Goal: Task Accomplishment & Management: Complete application form

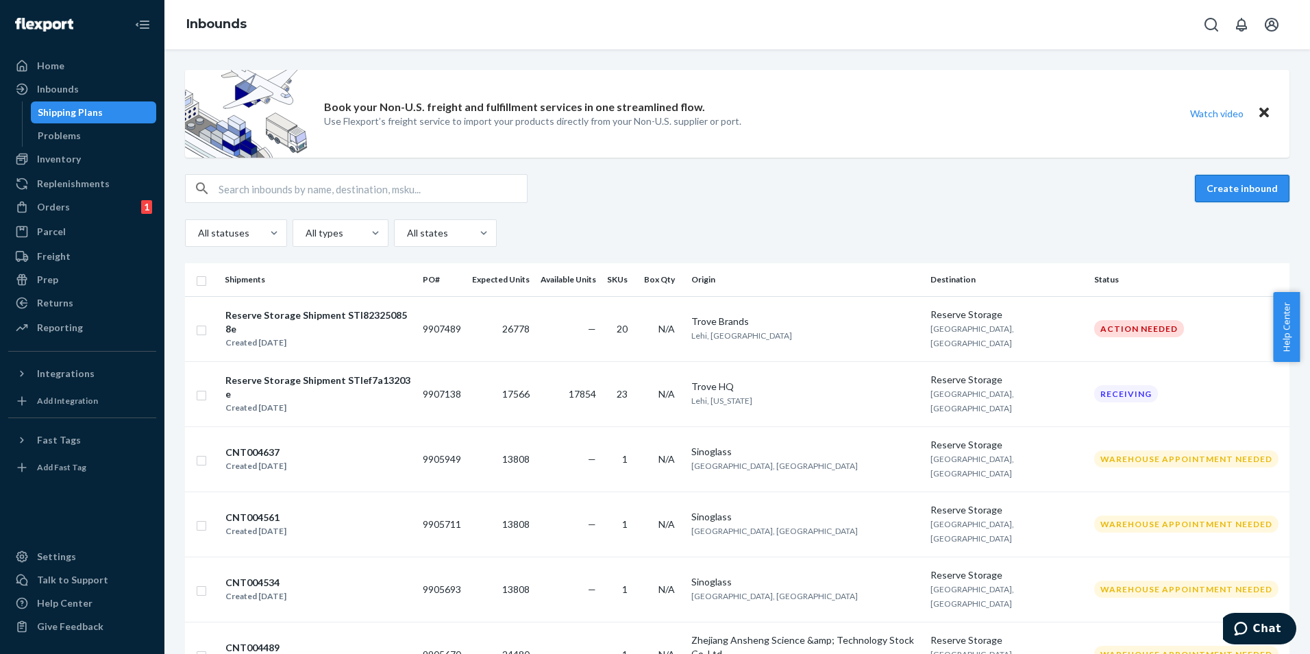
click at [1242, 185] on button "Create inbound" at bounding box center [1242, 188] width 95 height 27
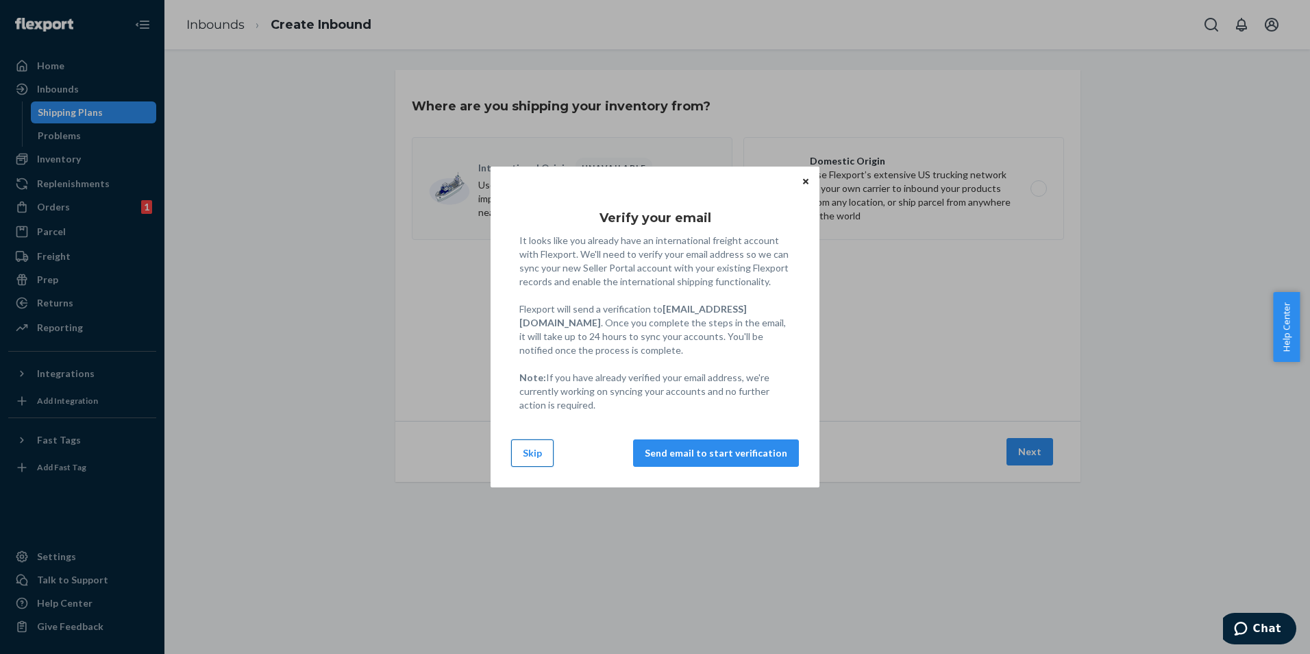
click at [532, 457] on button "Skip" at bounding box center [532, 452] width 42 height 27
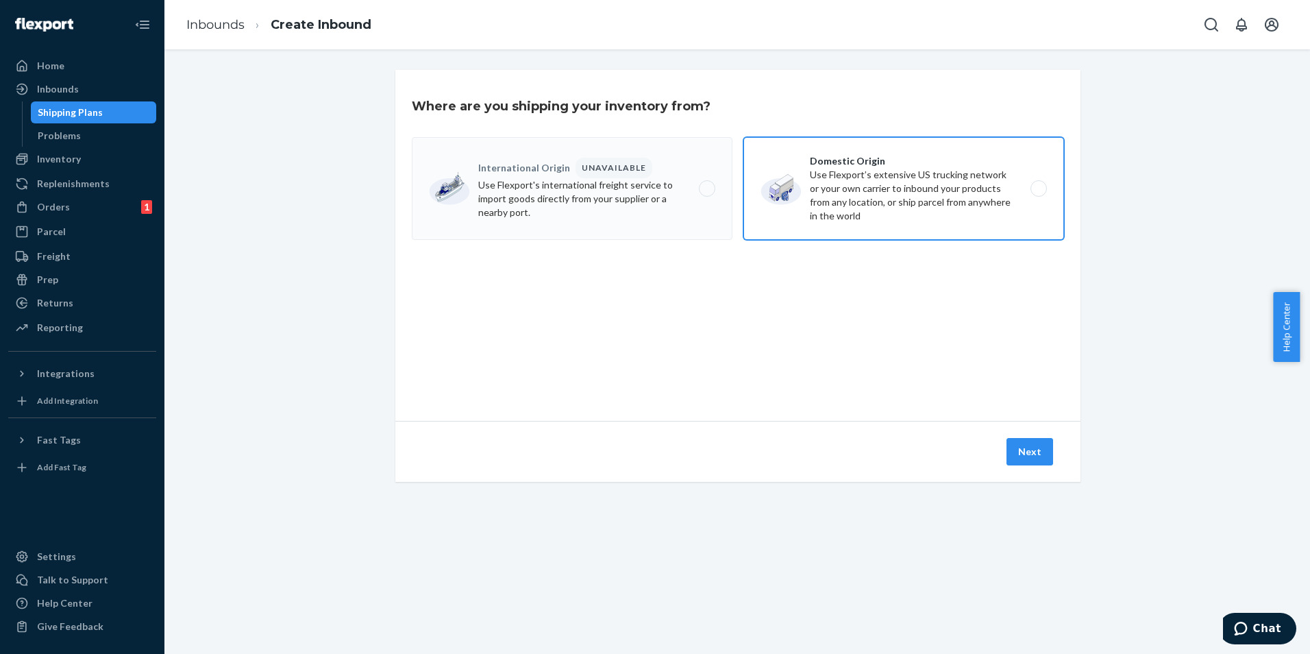
click at [993, 196] on label "Domestic Origin Use Flexport’s extensive US trucking network or your own carrie…" at bounding box center [904, 188] width 321 height 103
click at [1038, 193] on input "Domestic Origin Use Flexport’s extensive US trucking network or your own carrie…" at bounding box center [1042, 188] width 9 height 9
radio input "true"
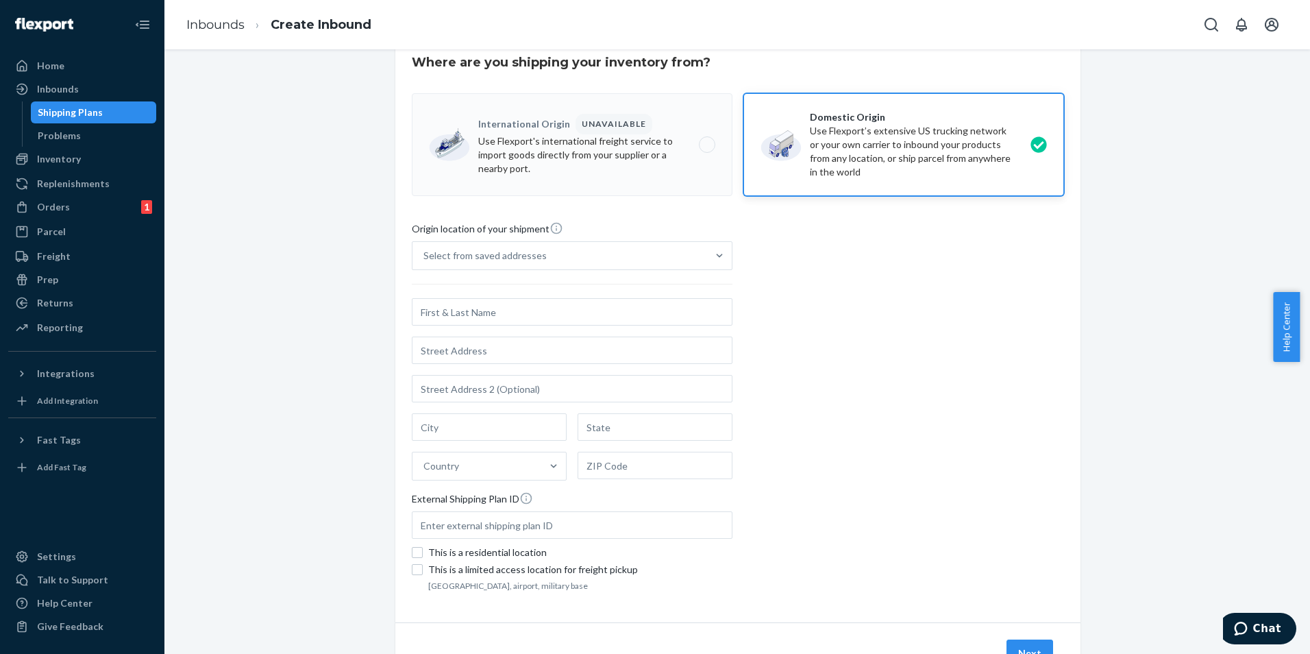
scroll to position [69, 0]
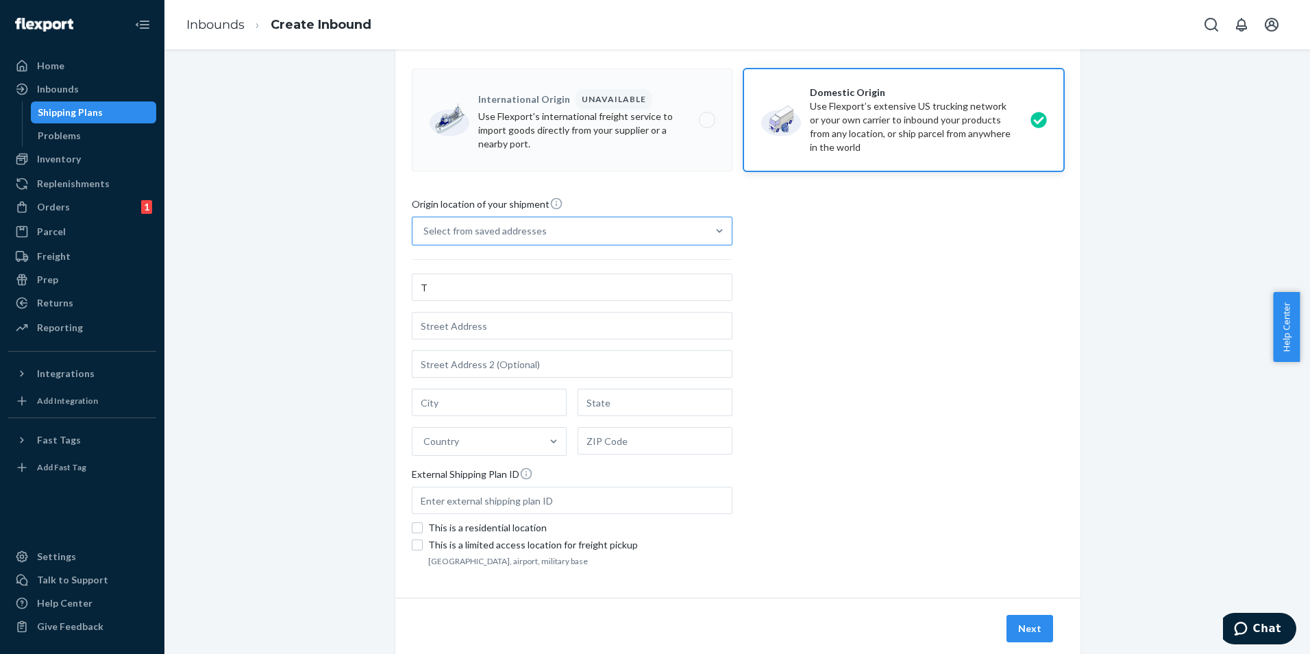
click at [707, 223] on div at bounding box center [719, 230] width 25 height 27
click at [425, 224] on input "Select from saved addresses" at bounding box center [424, 231] width 1 height 14
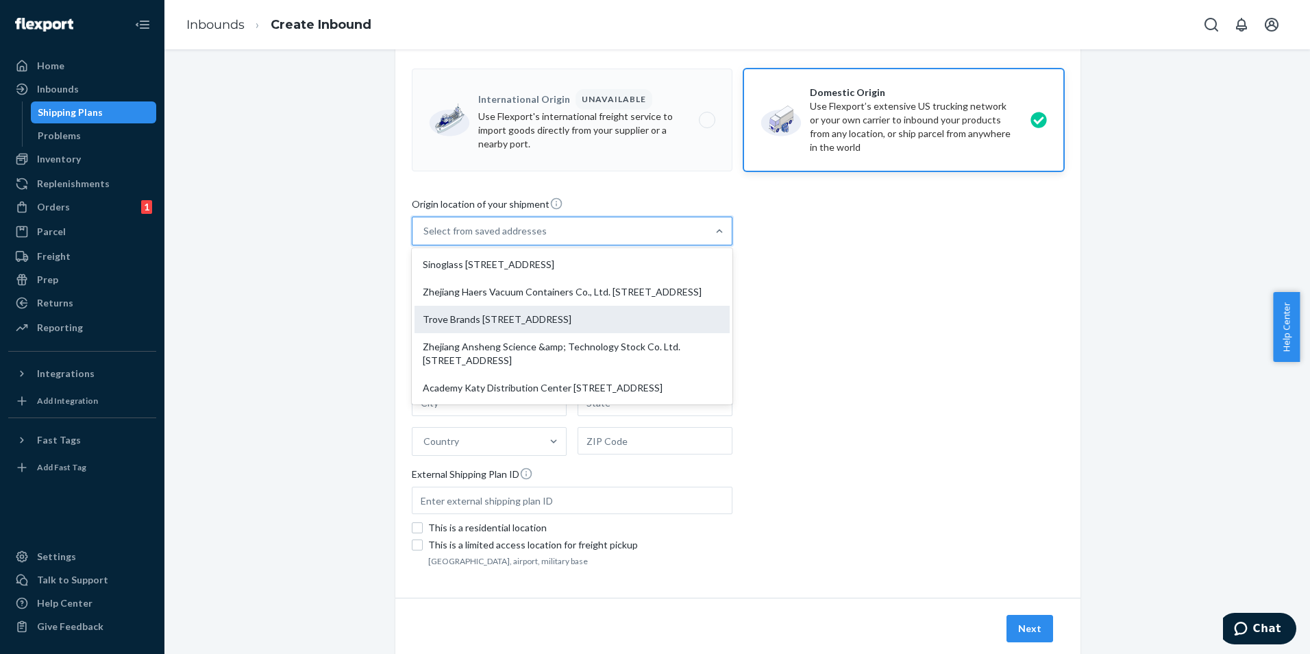
click at [543, 333] on div "Trove Brands [STREET_ADDRESS]" at bounding box center [572, 319] width 315 height 27
click at [425, 238] on input "option Trove Brands [STREET_ADDRESS] focused, 3 of 5. 5 results available. Use …" at bounding box center [424, 231] width 1 height 14
type input "Trove Brands"
type input "Lehi"
type input "UT"
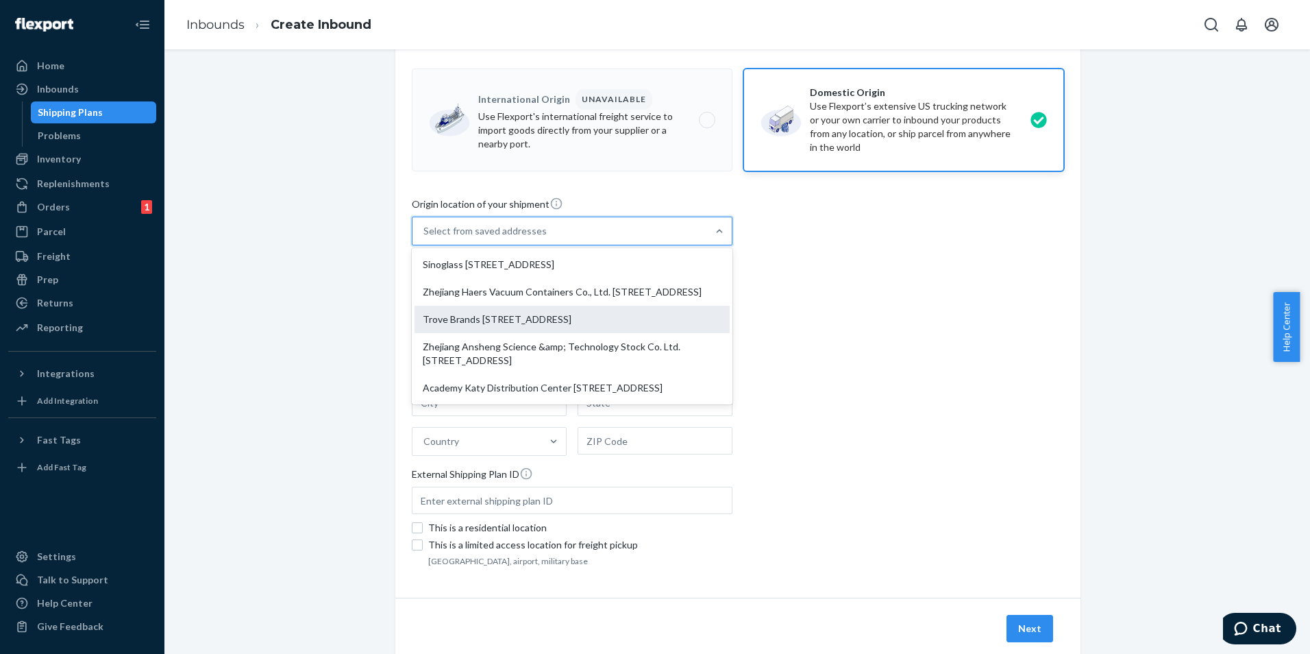
type input "84043"
type input "250 S 850 E"
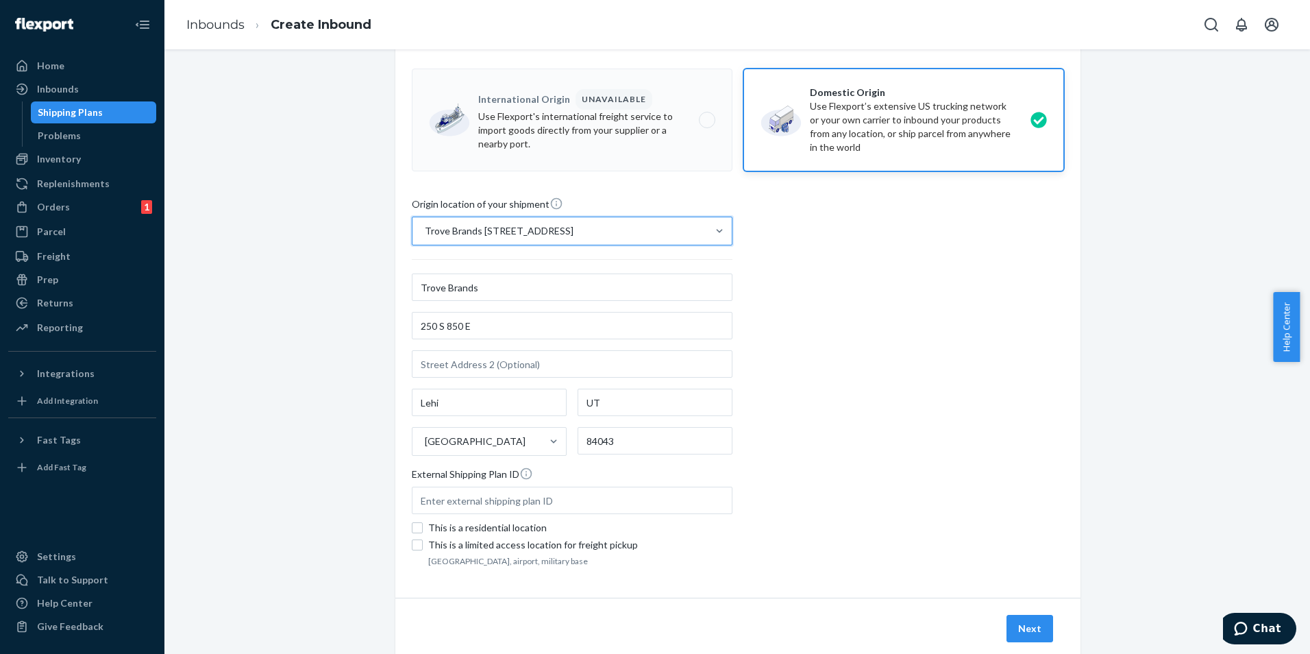
scroll to position [106, 0]
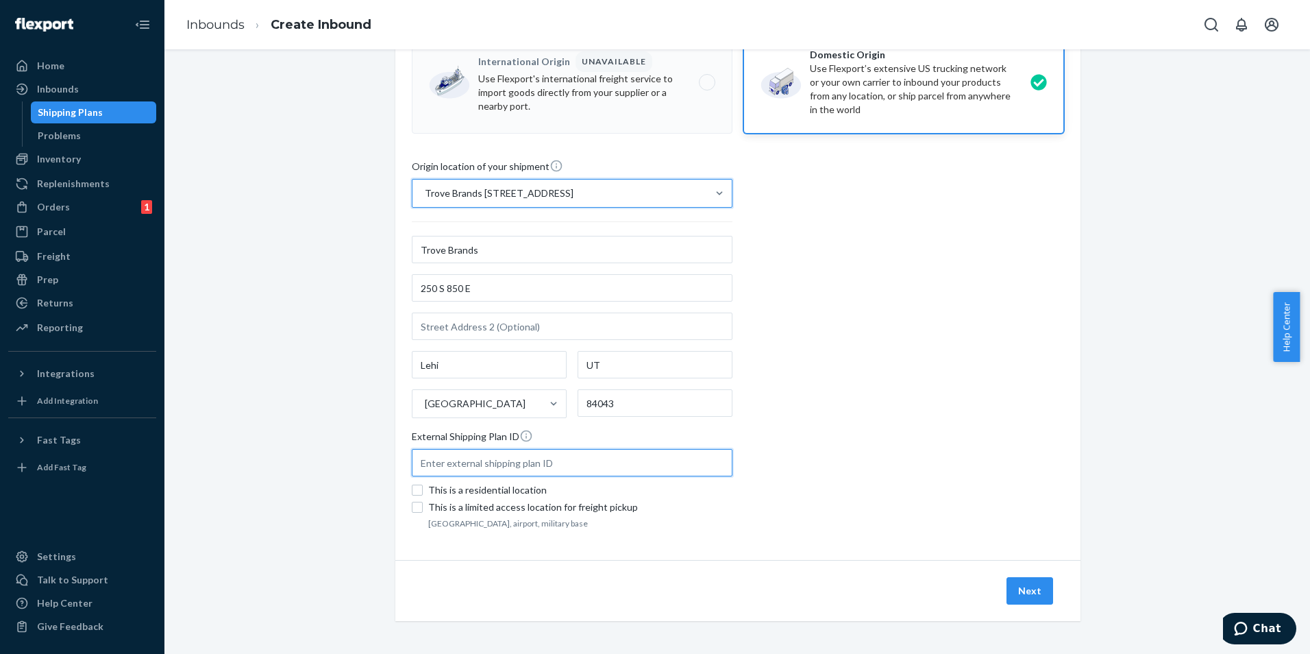
click at [450, 466] on input "text" at bounding box center [572, 462] width 321 height 27
click at [489, 461] on input "text" at bounding box center [572, 462] width 321 height 27
paste input "TR25001847"
type input "TR25001847"
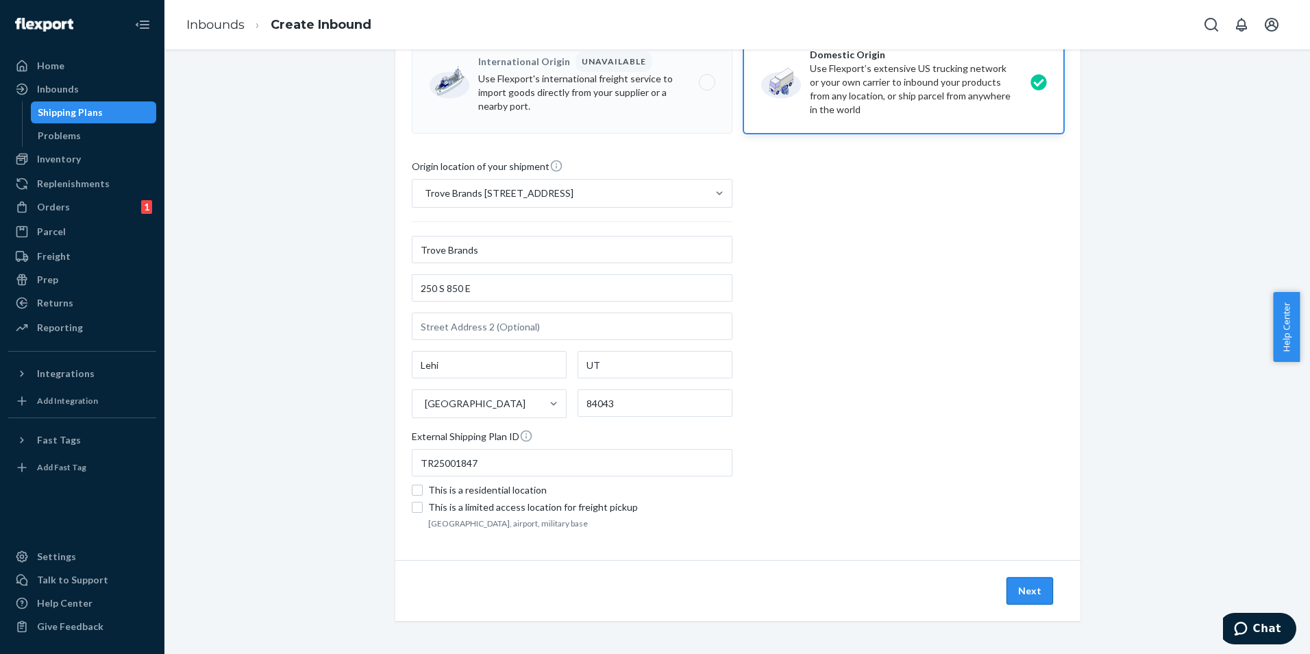
click at [1021, 595] on button "Next" at bounding box center [1030, 590] width 47 height 27
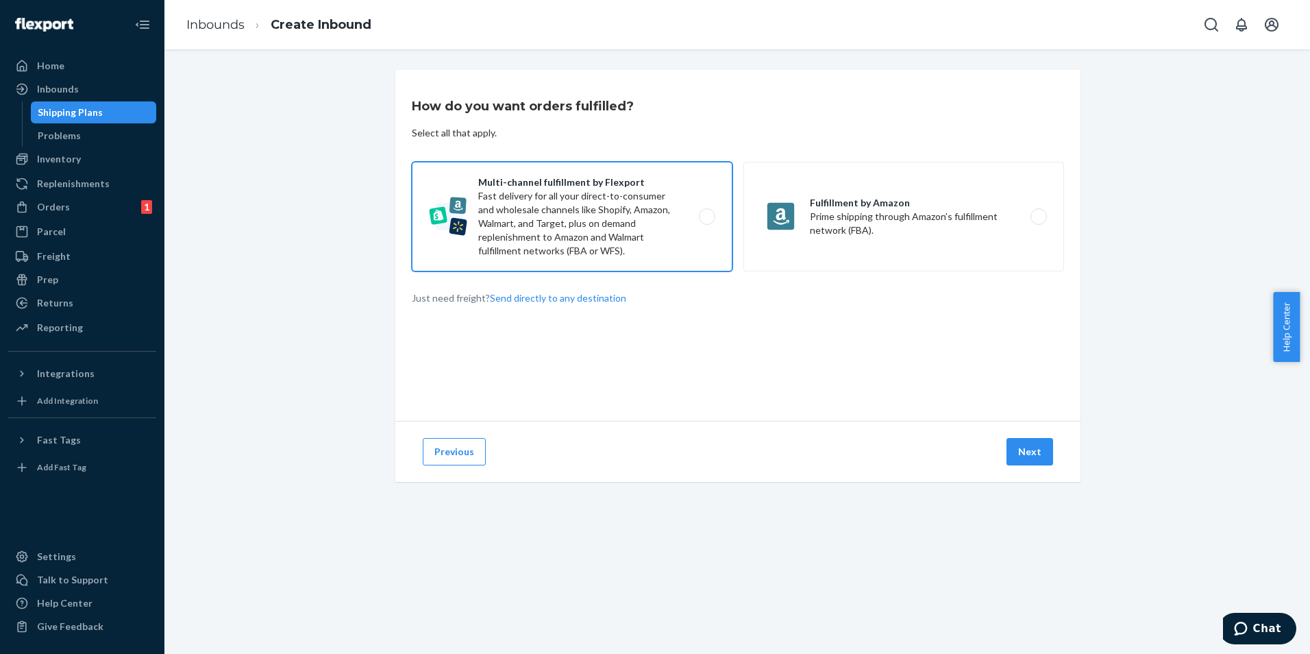
click at [604, 240] on label "Multi-channel fulfillment by Flexport Fast delivery for all your direct-to-cons…" at bounding box center [572, 217] width 321 height 110
click at [707, 221] on input "Multi-channel fulfillment by Flexport Fast delivery for all your direct-to-cons…" at bounding box center [711, 216] width 9 height 9
radio input "true"
click at [1022, 440] on button "Next" at bounding box center [1030, 451] width 47 height 27
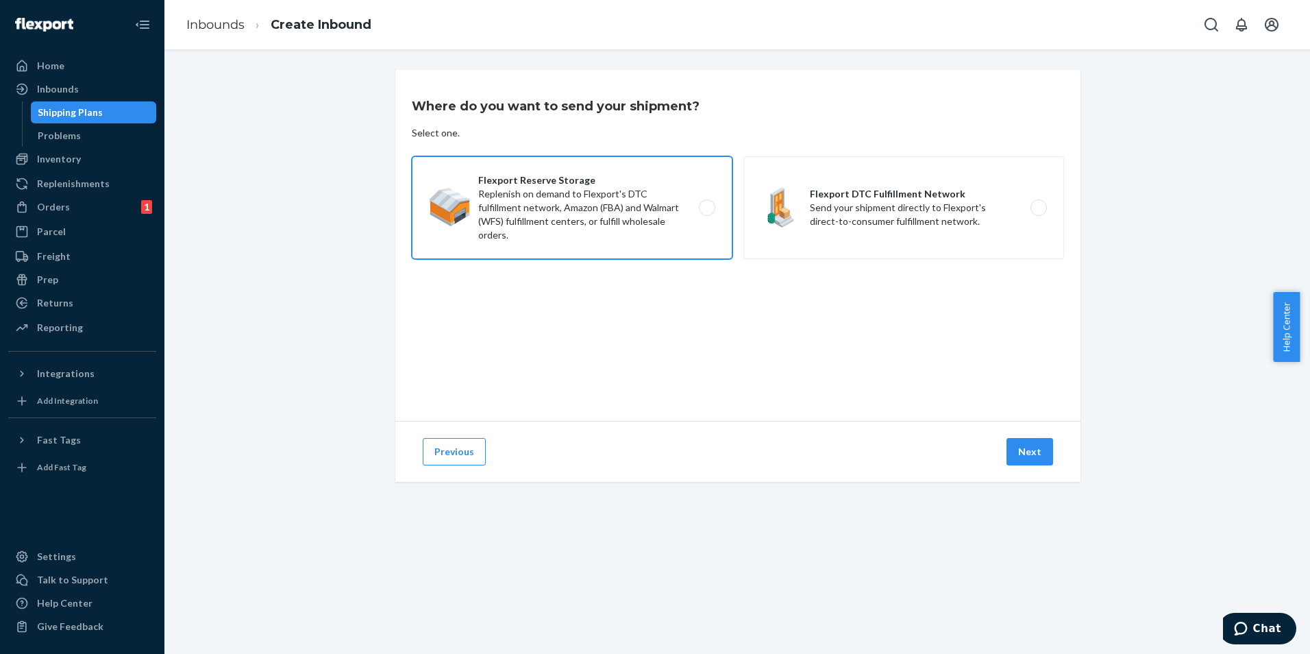
click at [514, 243] on label "Flexport Reserve Storage Replenish on demand to Flexport's DTC fulfillment netw…" at bounding box center [572, 207] width 321 height 103
click at [707, 212] on input "Flexport Reserve Storage Replenish on demand to Flexport's DTC fulfillment netw…" at bounding box center [711, 208] width 9 height 9
radio input "true"
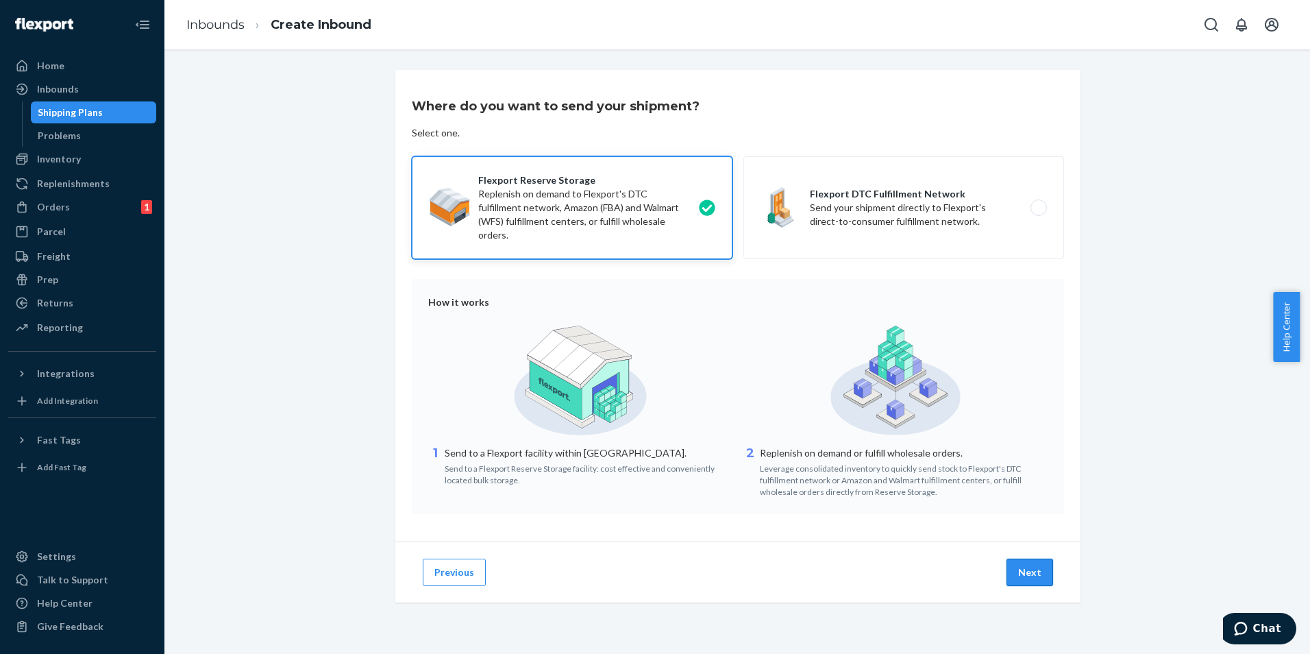
click at [1040, 576] on button "Next" at bounding box center [1030, 572] width 47 height 27
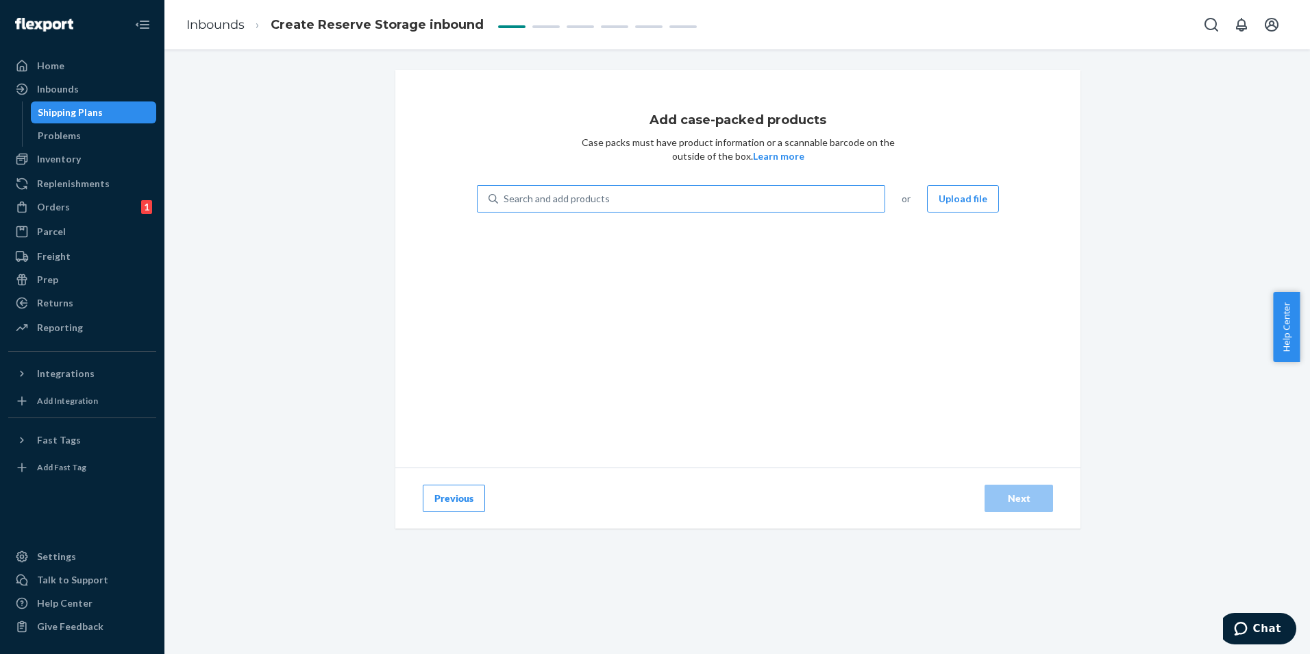
click at [691, 204] on div "Search and add products" at bounding box center [691, 198] width 387 height 25
click at [505, 204] on input "Search and add products" at bounding box center [504, 199] width 1 height 14
click at [556, 199] on div "Search and add products" at bounding box center [557, 199] width 106 height 14
click at [505, 199] on input "Search and add products" at bounding box center [504, 199] width 1 height 14
paste input "C07738"
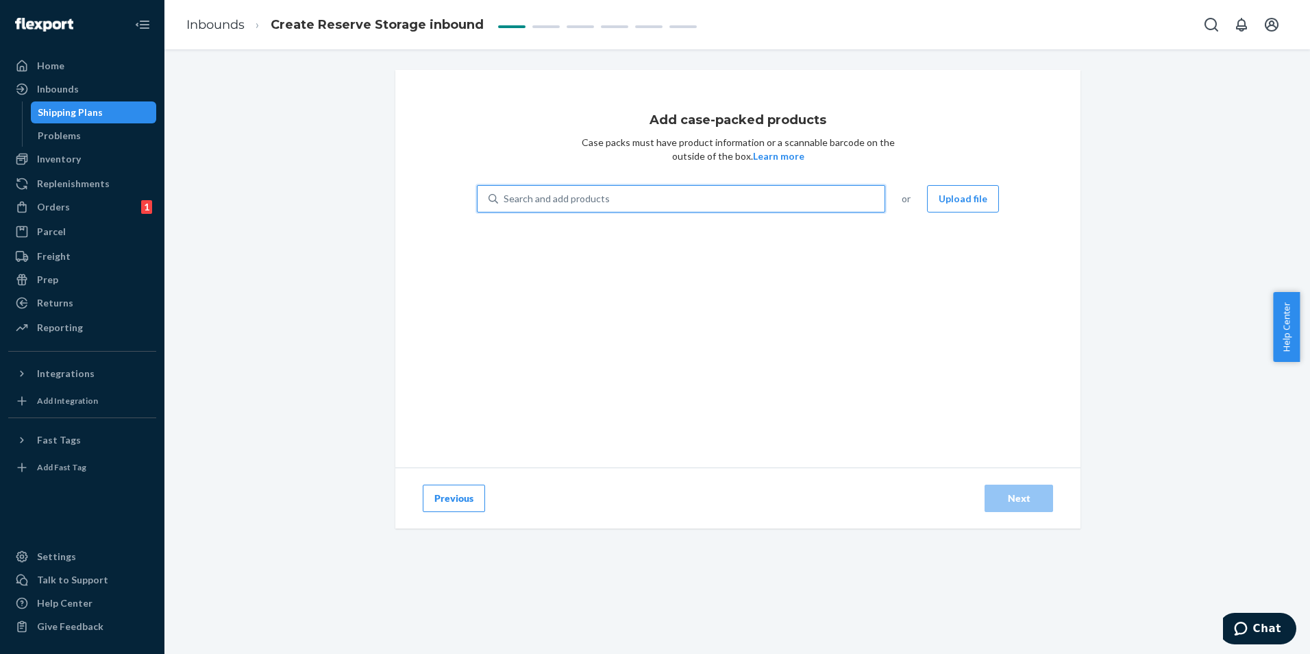
type input "C07738"
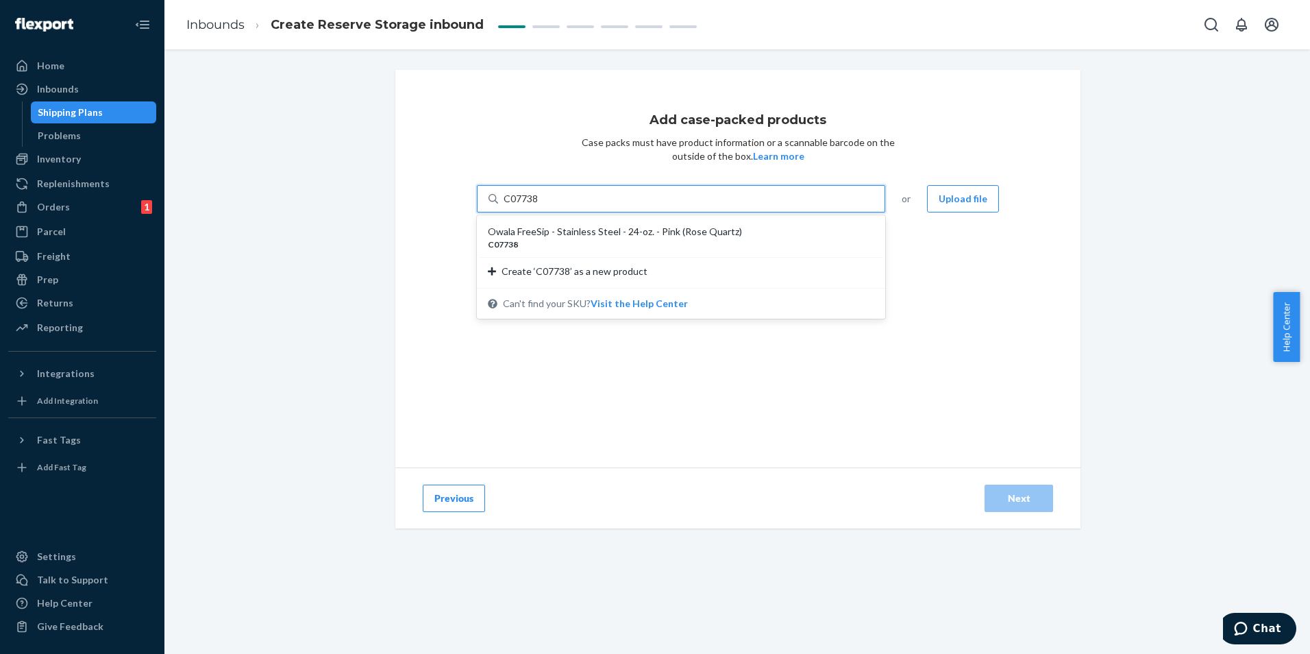
click at [673, 245] on div "C07738" at bounding box center [676, 244] width 376 height 12
click at [539, 206] on input "C07738" at bounding box center [522, 199] width 36 height 14
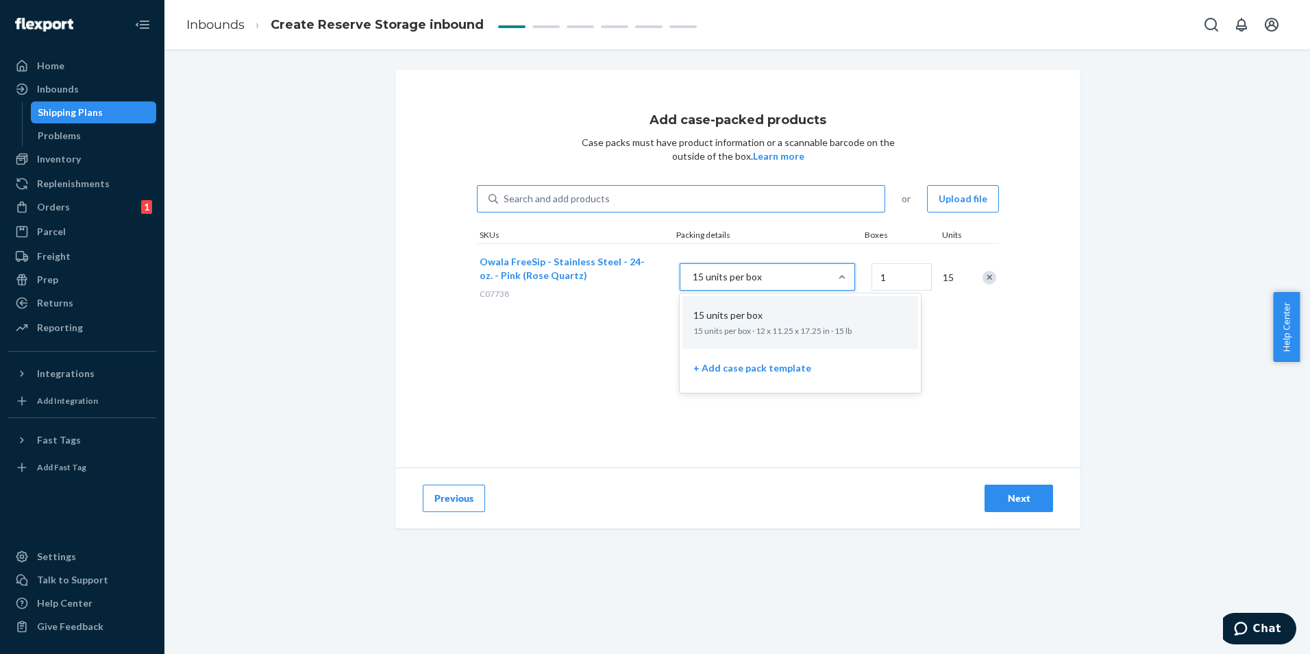
click at [765, 270] on div "15 units per box" at bounding box center [754, 277] width 149 height 25
click at [623, 277] on input "option 15 units per box focused, 1 of 2. 2 results available. Use Up and Down t…" at bounding box center [623, 277] width 0 height 0
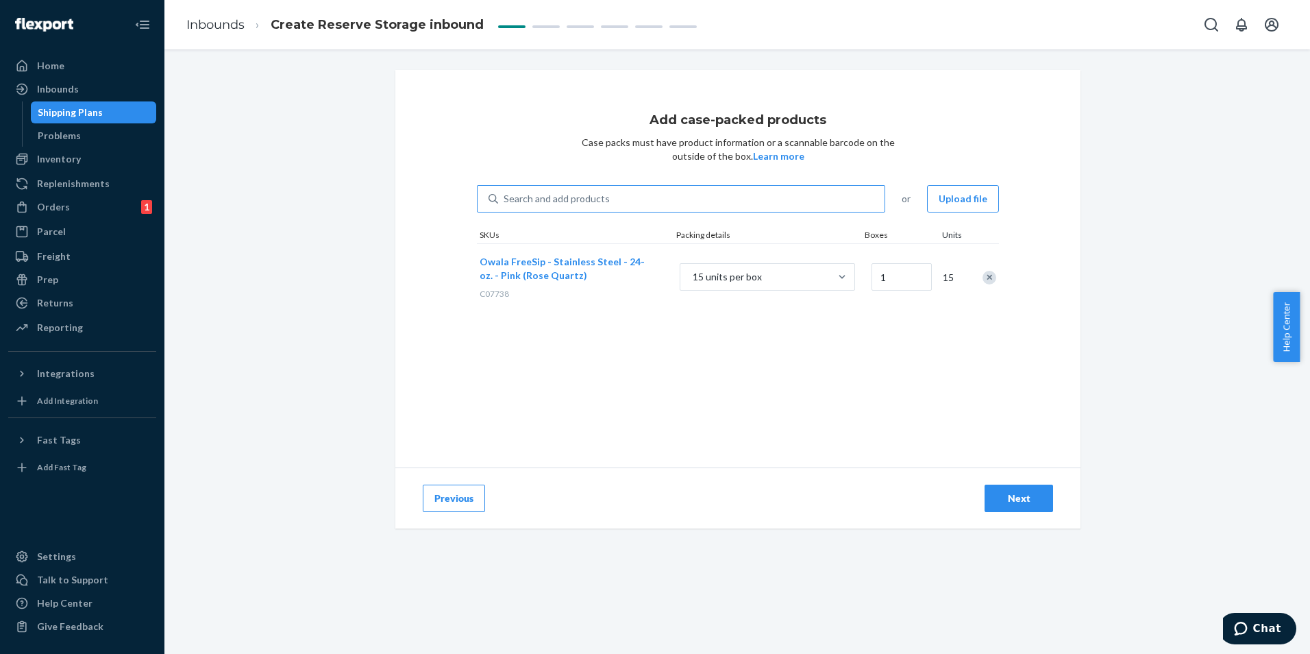
click at [591, 326] on div "Add case-packed products Case packs must have product information or a scannabl…" at bounding box center [737, 268] width 685 height 397
type input "144"
click at [630, 193] on div "Search and add products" at bounding box center [691, 198] width 387 height 25
click at [505, 193] on input "Search and add products" at bounding box center [504, 199] width 1 height 14
paste input "C07883"
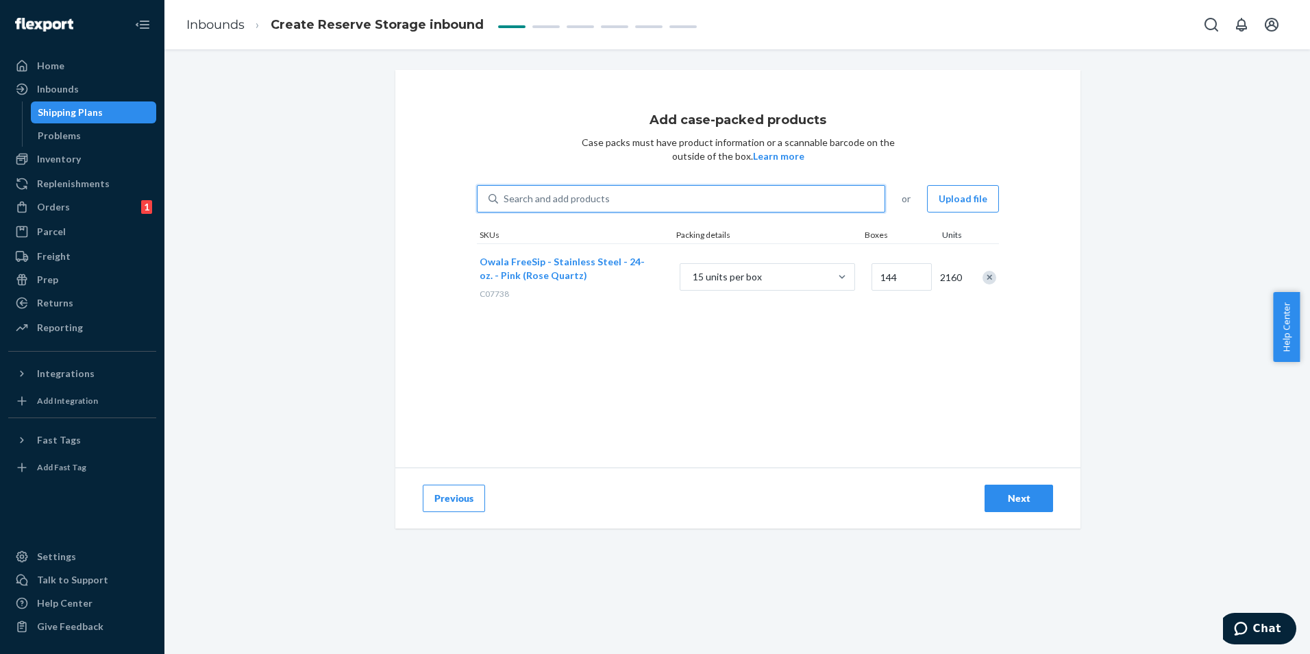
type input "C07883"
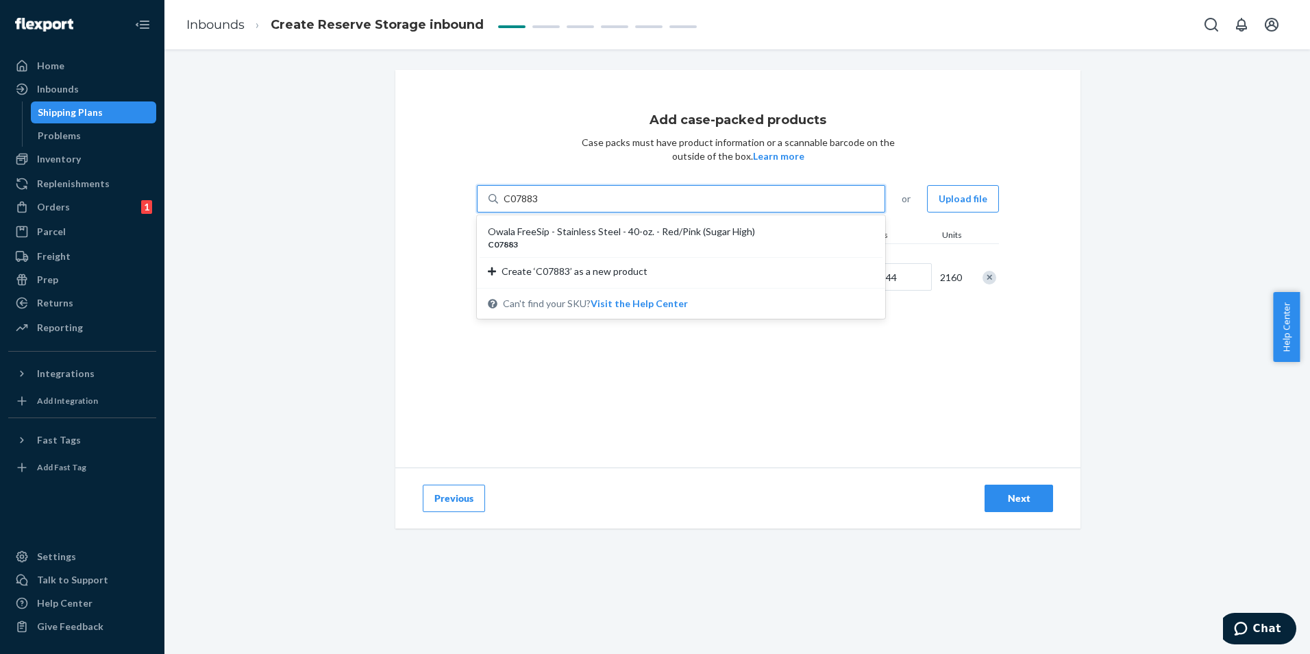
click at [623, 238] on div "C07883" at bounding box center [676, 244] width 376 height 12
click at [539, 206] on input "C07883" at bounding box center [522, 199] width 36 height 14
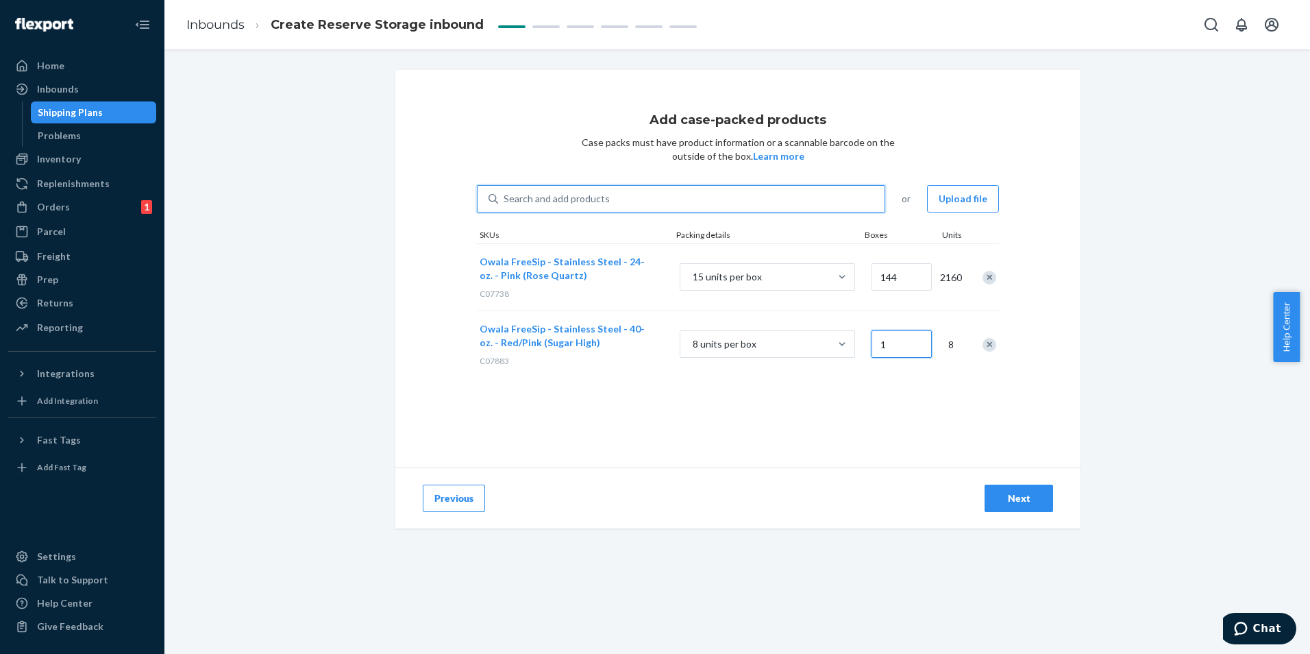
click at [909, 337] on input "1" at bounding box center [902, 343] width 60 height 27
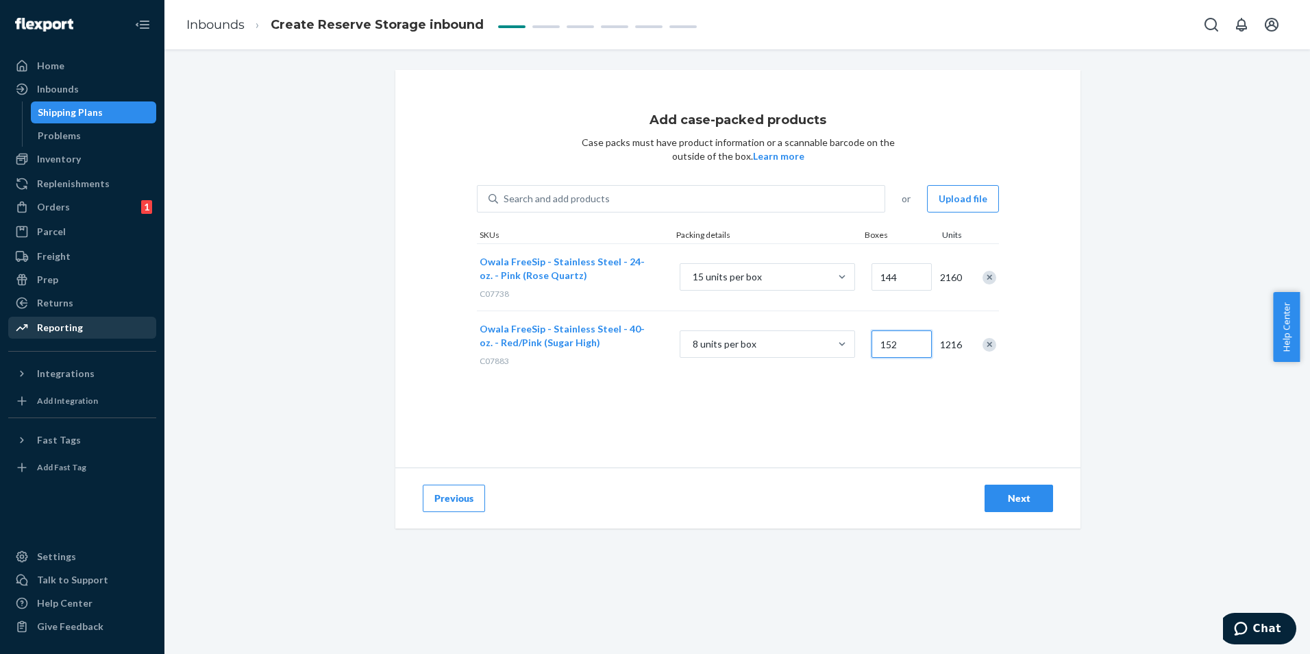
type input "152"
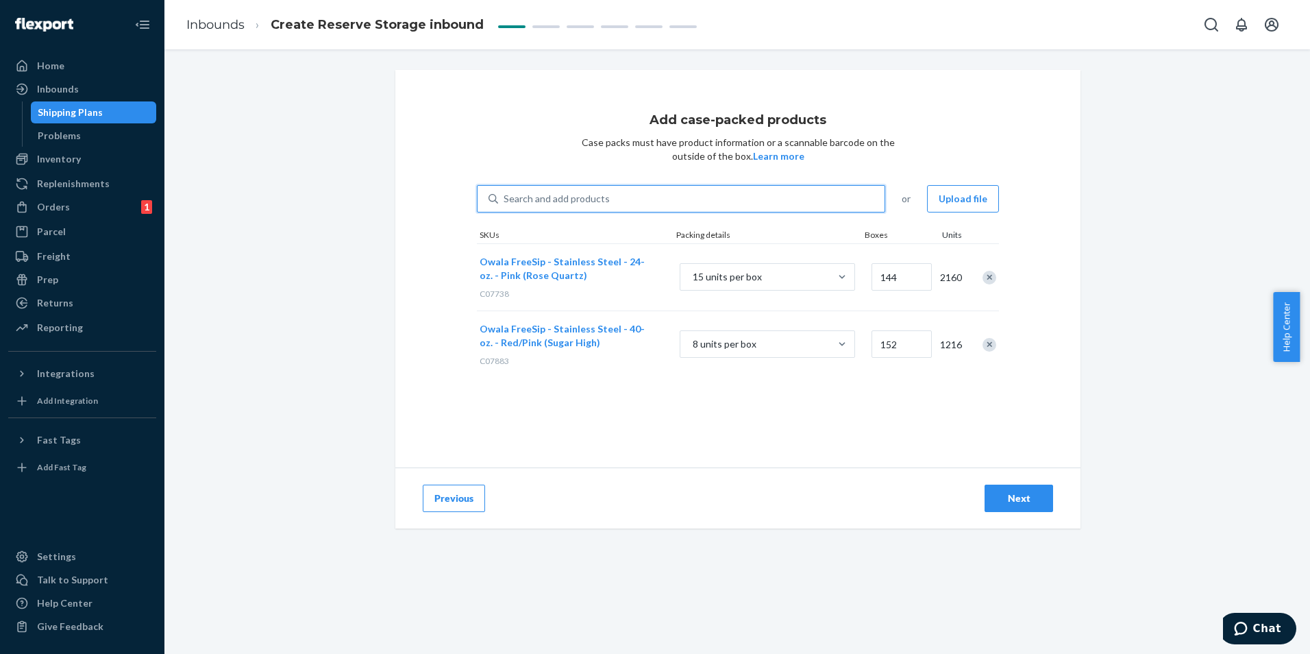
click at [680, 206] on div "Search and add products" at bounding box center [691, 198] width 387 height 25
click at [505, 206] on input "0 results available. Use Up and Down to choose options, press Enter to select t…" at bounding box center [504, 199] width 1 height 14
paste input "C07984"
type input "C07984"
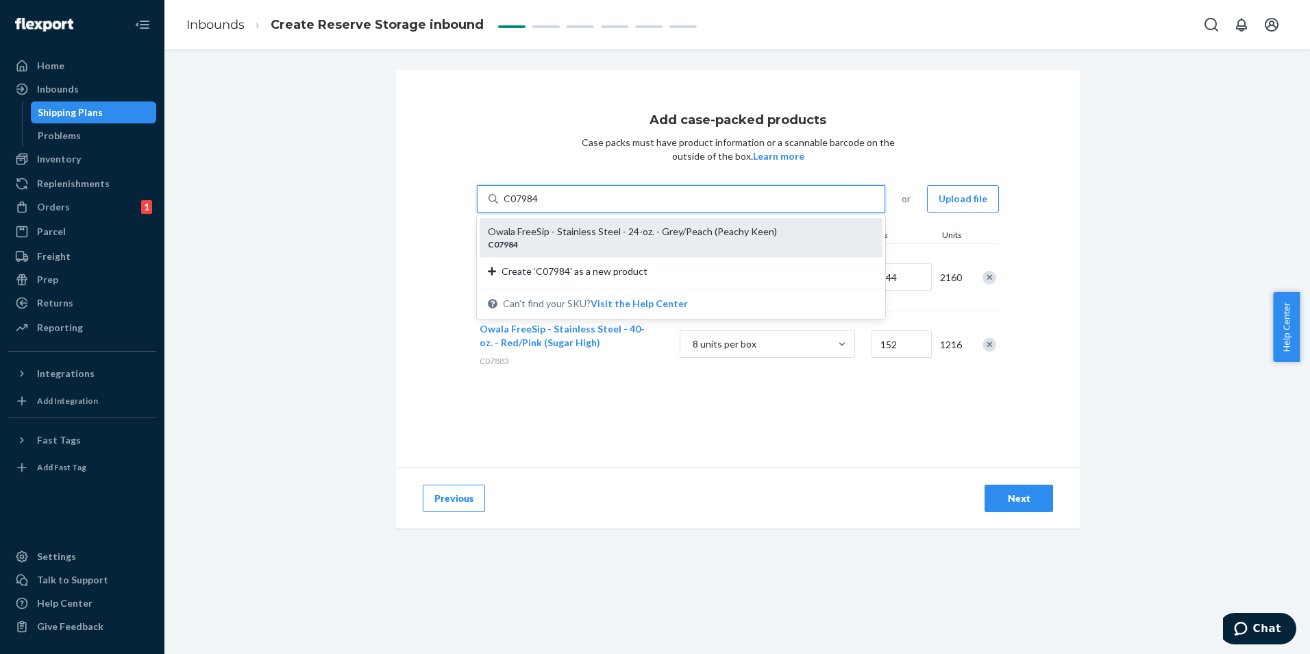
click at [711, 223] on div "Owala FreeSip - Stainless Steel - 24-oz. - Grey/Peach (Peachy Keen) C07984" at bounding box center [681, 237] width 403 height 39
click at [539, 206] on input "C07984" at bounding box center [522, 199] width 36 height 14
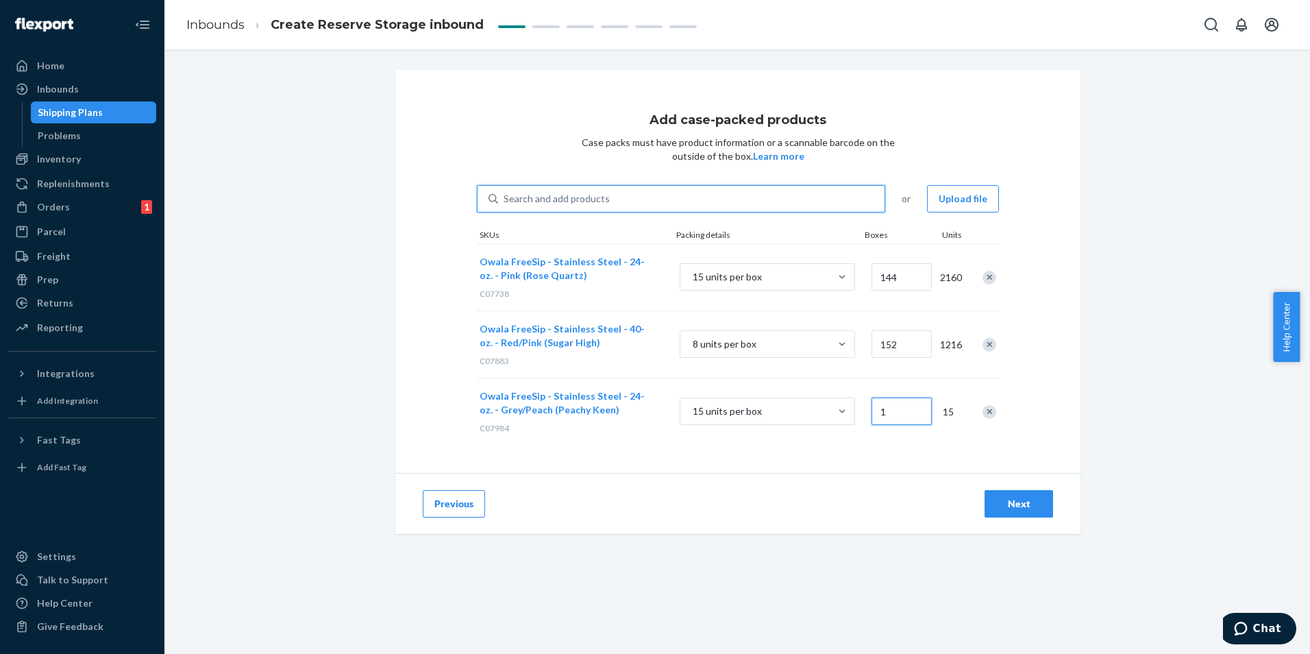
click at [887, 411] on input "1" at bounding box center [902, 410] width 60 height 27
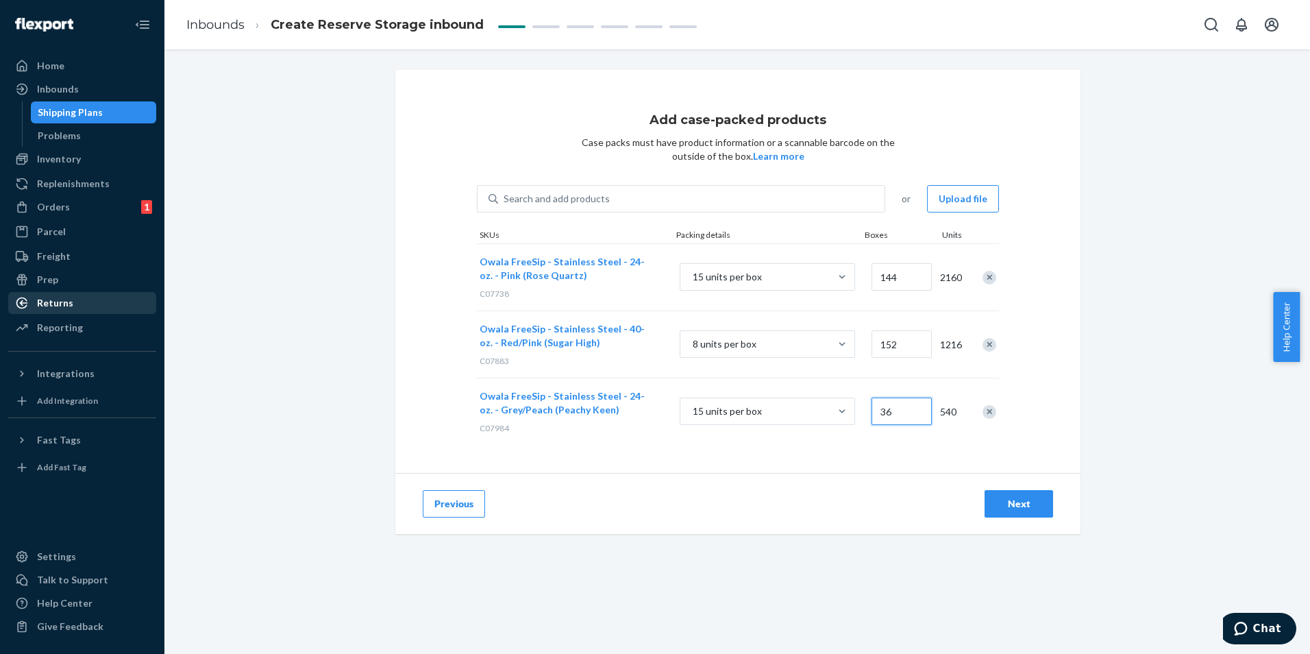
type input "36"
click at [692, 194] on div "Search and add products" at bounding box center [691, 198] width 387 height 25
click at [505, 194] on input "Search and add products" at bounding box center [504, 199] width 1 height 14
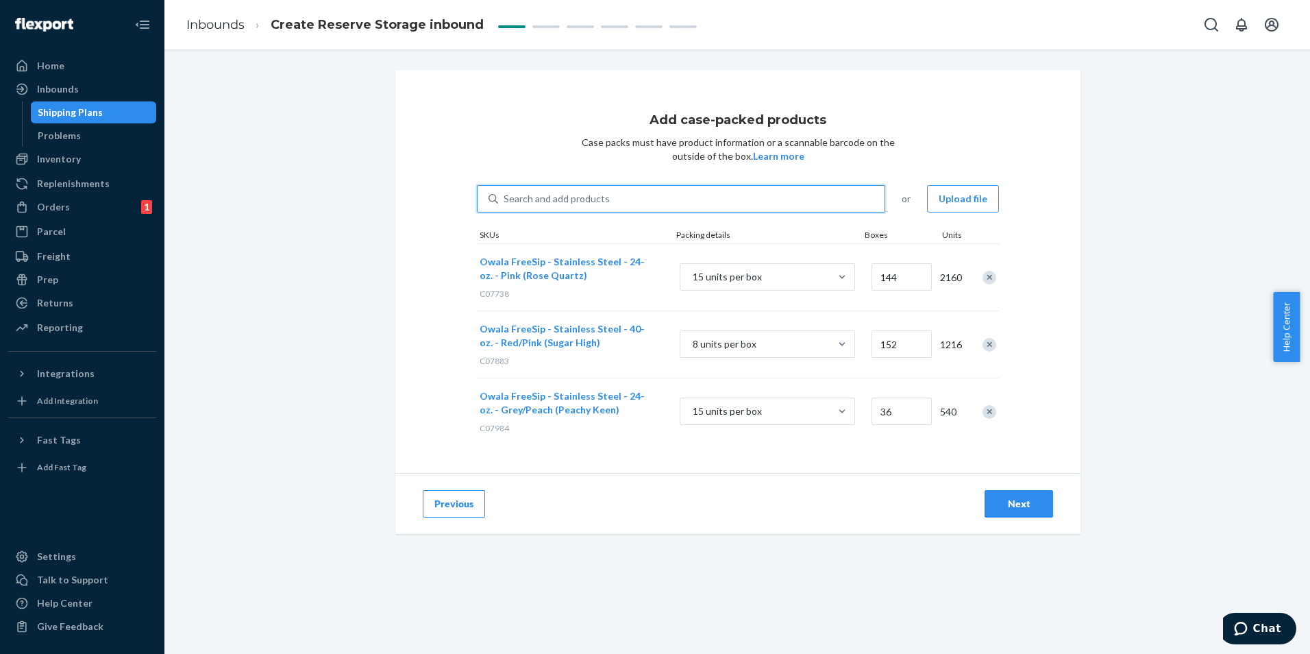
paste input "C07973"
type input "C07973"
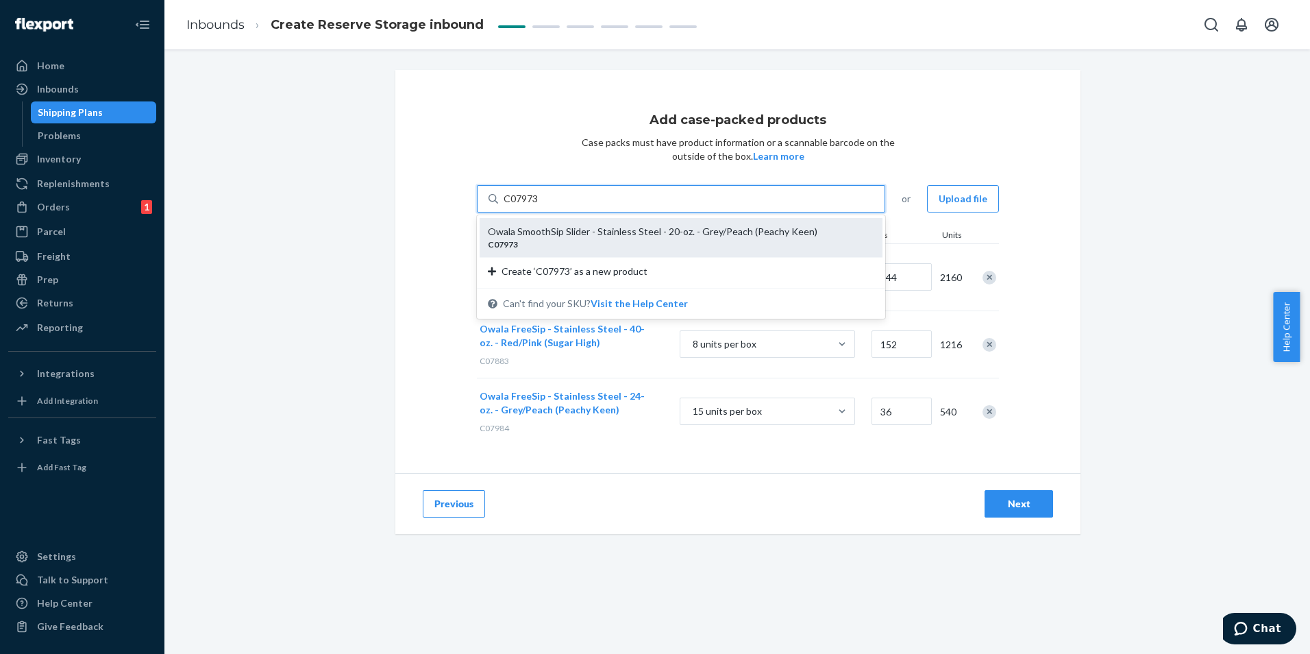
click at [675, 232] on div "Owala SmoothSip Slider - Stainless Steel - 20-oz. - Grey/Peach (Peachy Keen)" at bounding box center [676, 232] width 376 height 14
click at [539, 206] on input "C07973" at bounding box center [522, 199] width 36 height 14
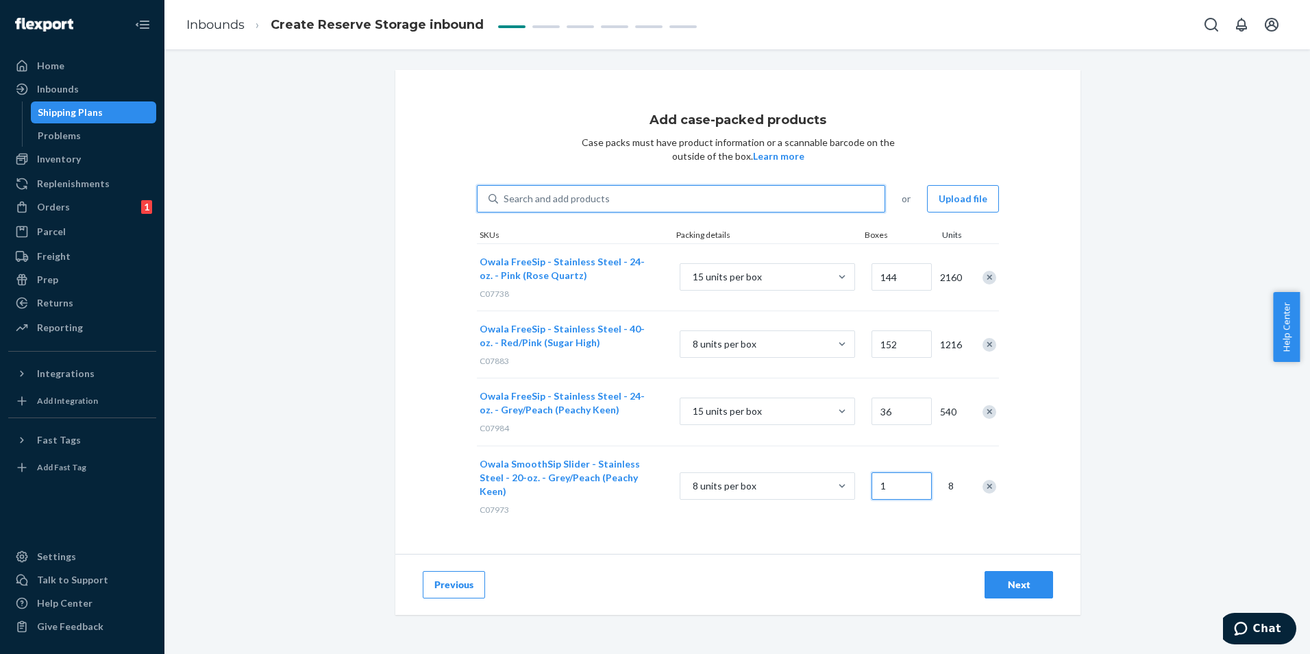
click at [890, 474] on input "1" at bounding box center [902, 485] width 60 height 27
type input "162"
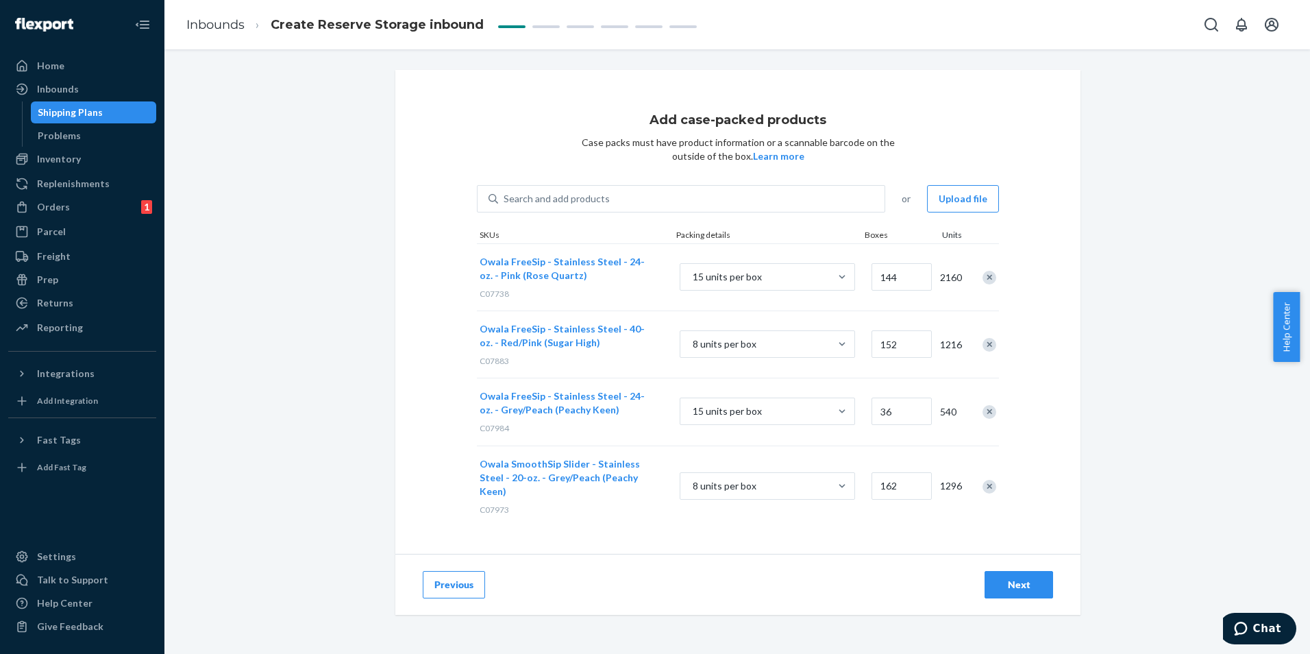
click at [810, 518] on div "Add case-packed products Case packs must have product information or a scannabl…" at bounding box center [737, 312] width 685 height 484
click at [556, 193] on div "Search and add products" at bounding box center [557, 199] width 106 height 14
click at [505, 193] on input "Search and add products" at bounding box center [504, 199] width 1 height 14
paste input "C07888"
type input "C07888"
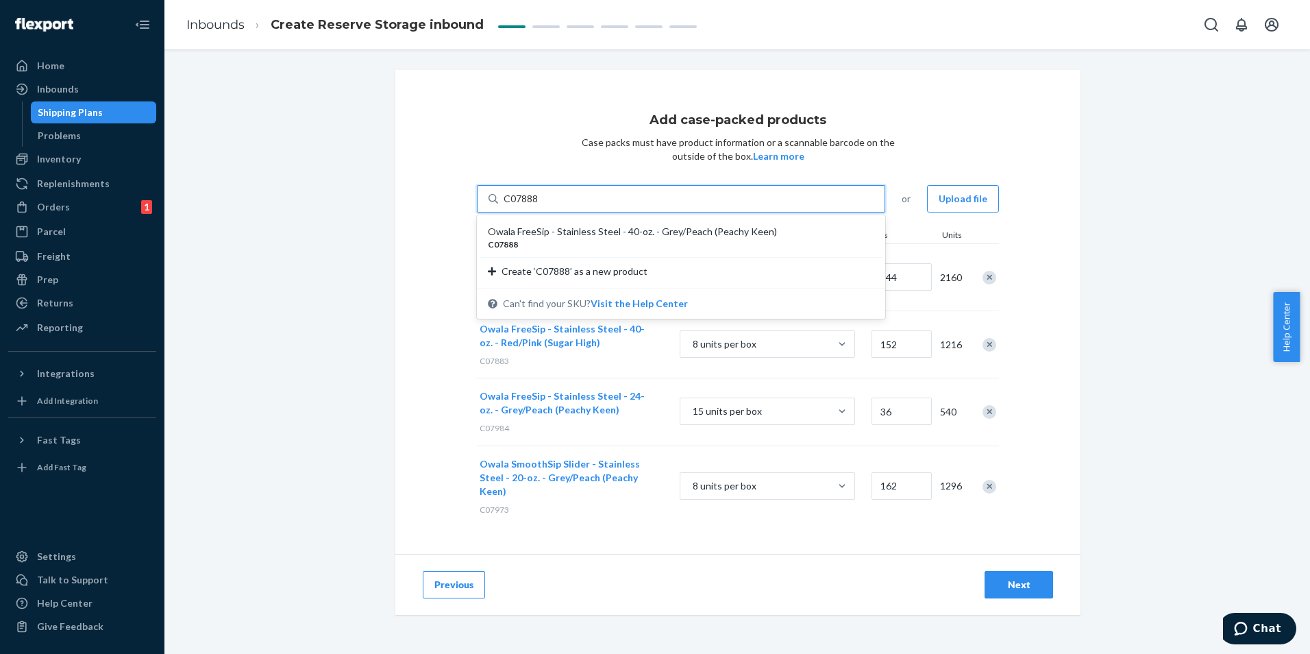
click at [598, 237] on div "Owala FreeSip - Stainless Steel - 40-oz. - Grey/Peach (Peachy Keen)" at bounding box center [676, 232] width 376 height 14
click at [539, 206] on input "C07888" at bounding box center [522, 199] width 36 height 14
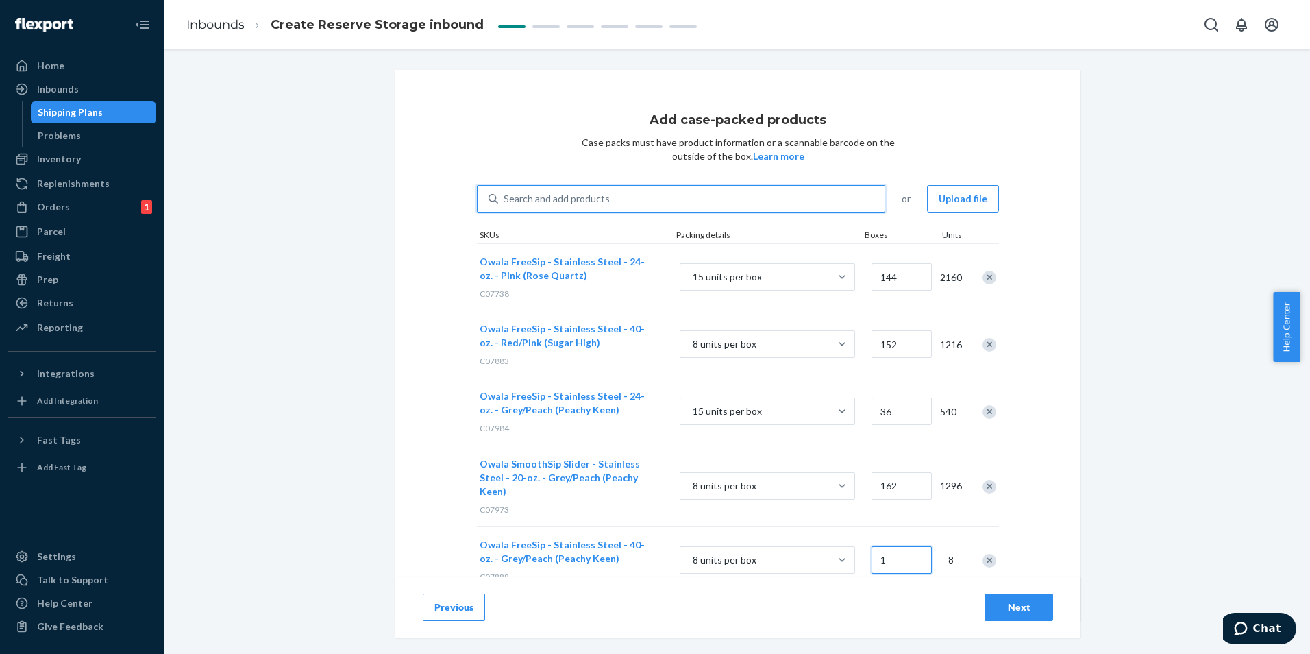
click at [898, 546] on input "1" at bounding box center [902, 559] width 60 height 27
type input "432"
click at [569, 208] on div "Search and add products" at bounding box center [691, 198] width 387 height 25
click at [505, 206] on input "Search and add products" at bounding box center [504, 199] width 1 height 14
paste input "C08056"
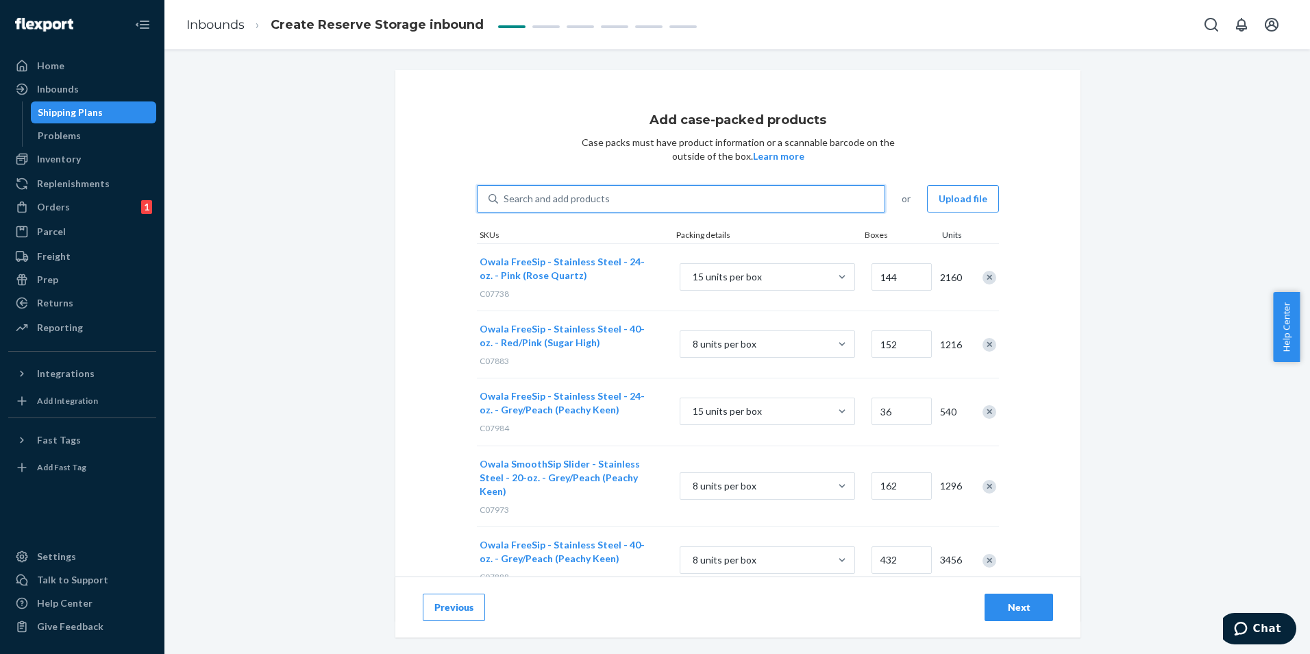
type input "C08056"
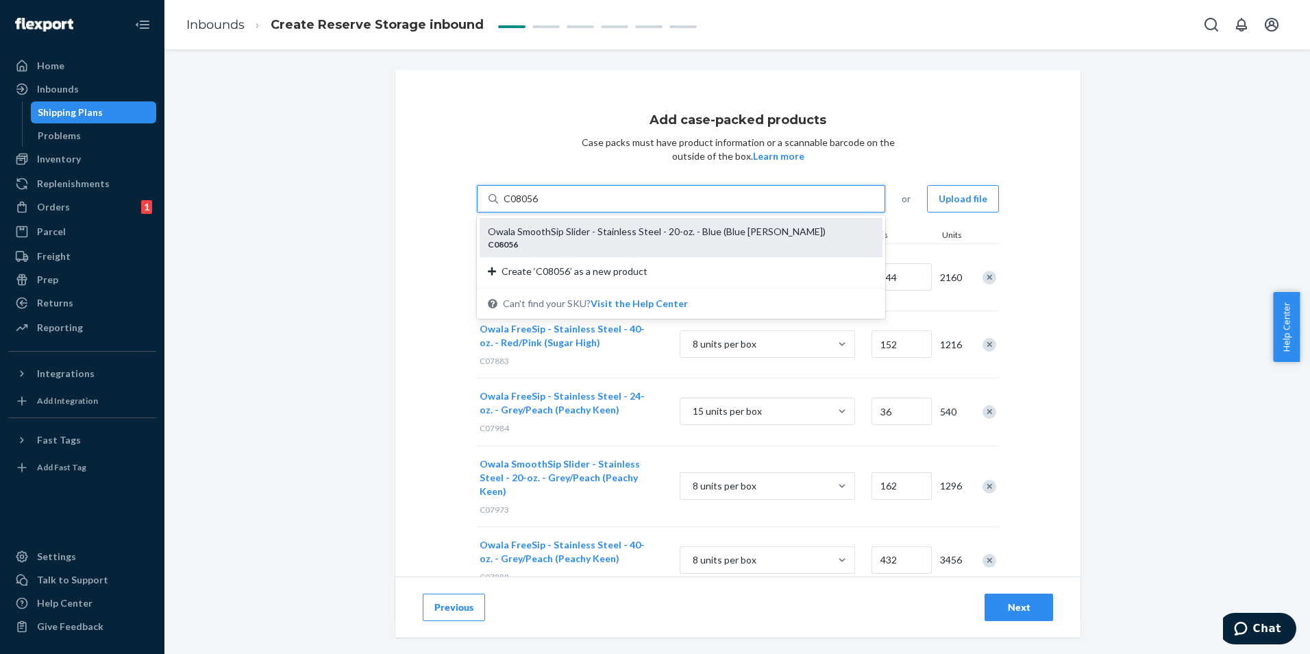
click at [572, 239] on div "C08056" at bounding box center [676, 244] width 376 height 12
click at [539, 206] on input "C08056" at bounding box center [522, 199] width 36 height 14
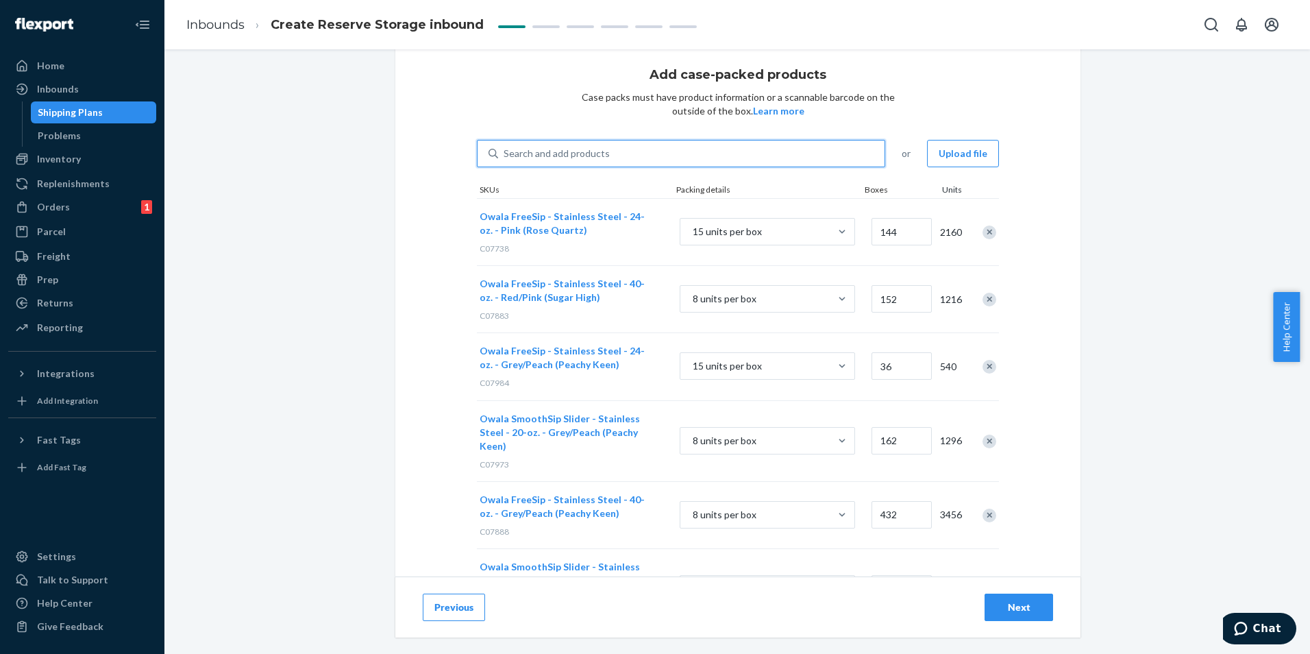
scroll to position [98, 0]
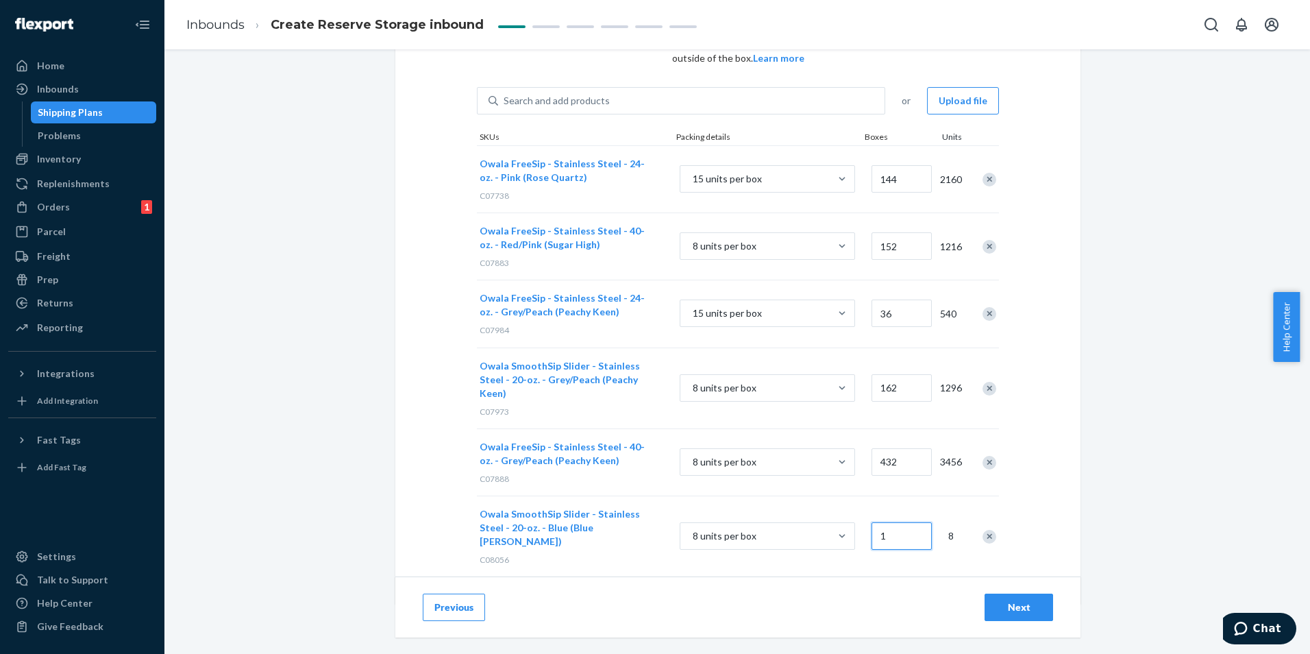
click at [890, 522] on input "1" at bounding box center [902, 535] width 60 height 27
type input "169"
click at [883, 568] on div "Add case-packed products Case packs must have product information or a scannabl…" at bounding box center [737, 288] width 685 height 632
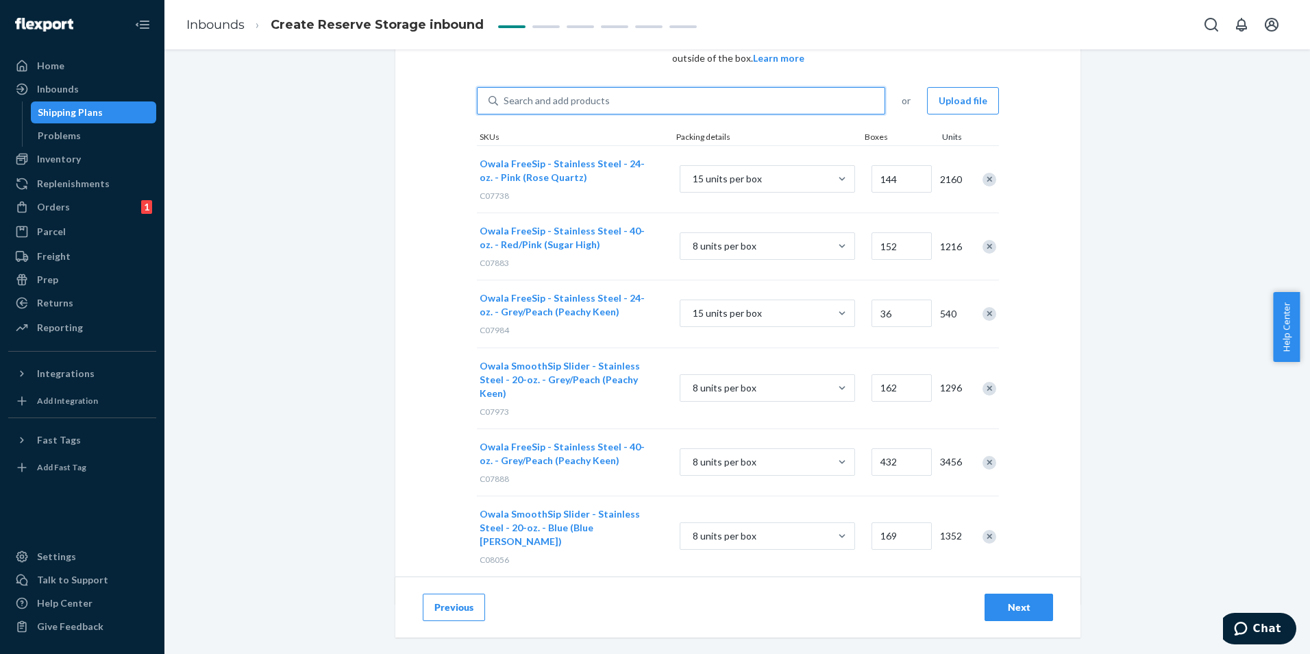
click at [563, 93] on div "Search and add products" at bounding box center [691, 100] width 387 height 25
click at [505, 94] on input "0 results available. Use Up and Down to choose options, press Enter to select t…" at bounding box center [504, 101] width 1 height 14
paste input "C05495"
type input "C05495"
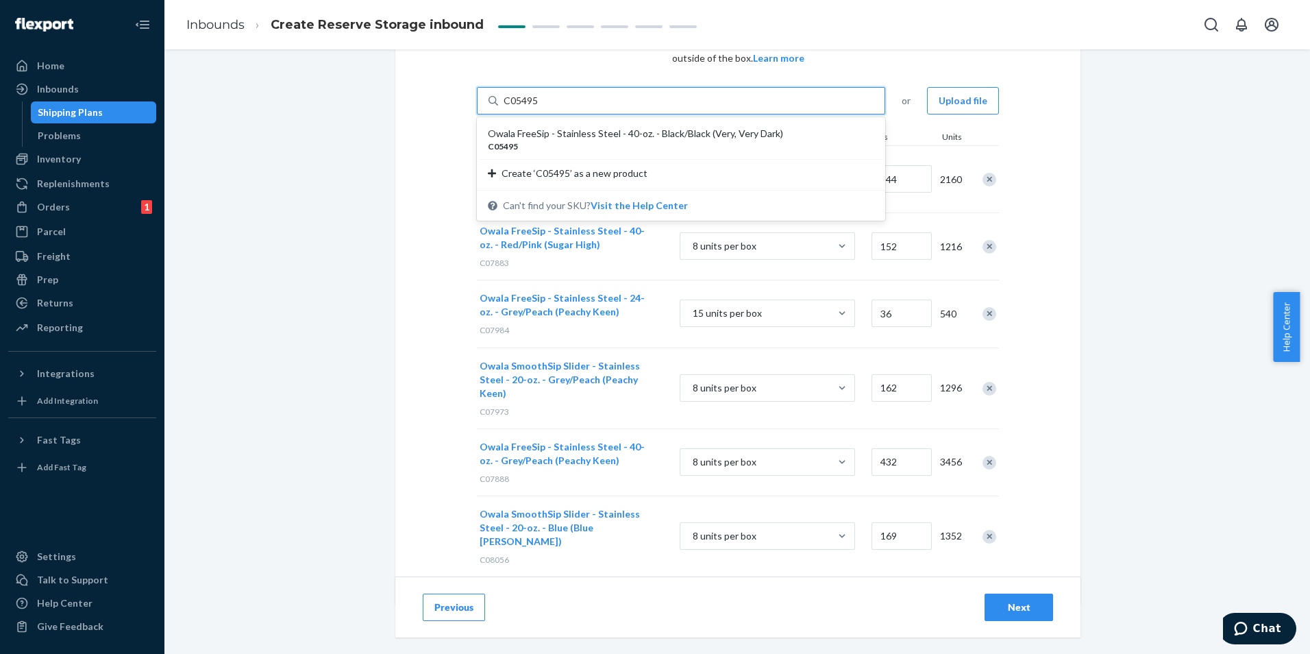
click at [600, 136] on div "Owala FreeSip - Stainless Steel - 40-oz. - Black/Black (Very, Very Dark)" at bounding box center [676, 134] width 376 height 14
click at [539, 108] on input "C05495" at bounding box center [522, 101] width 36 height 14
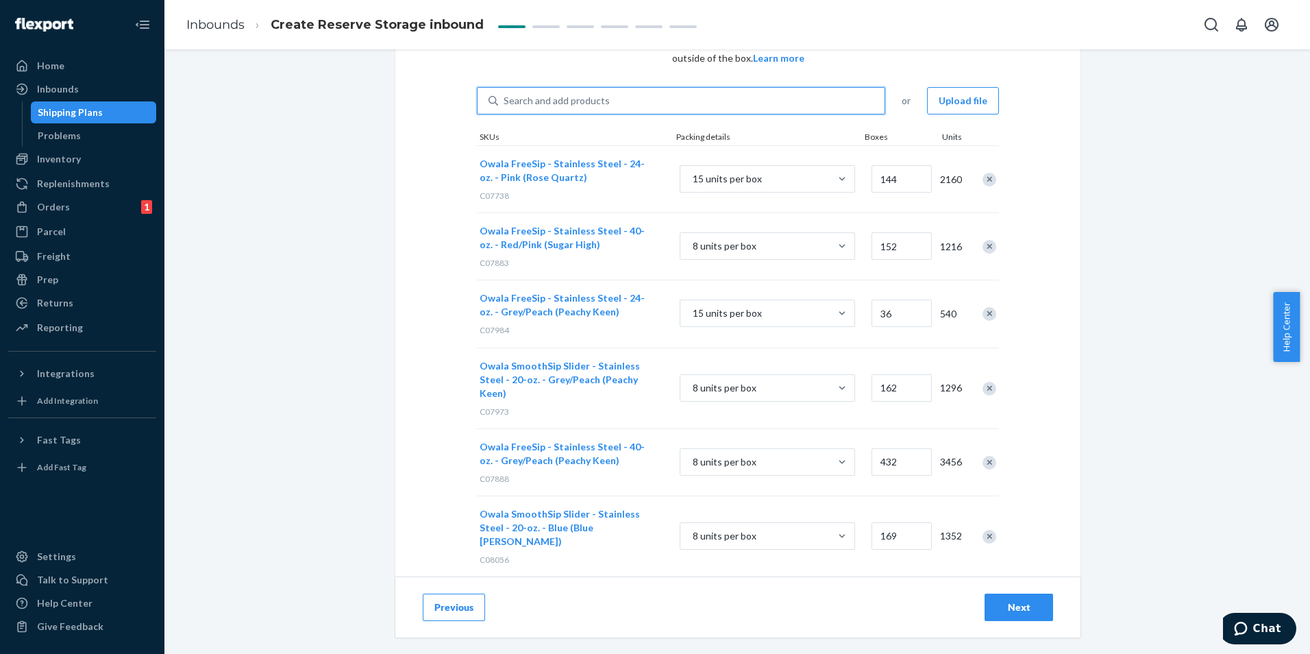
scroll to position [165, 0]
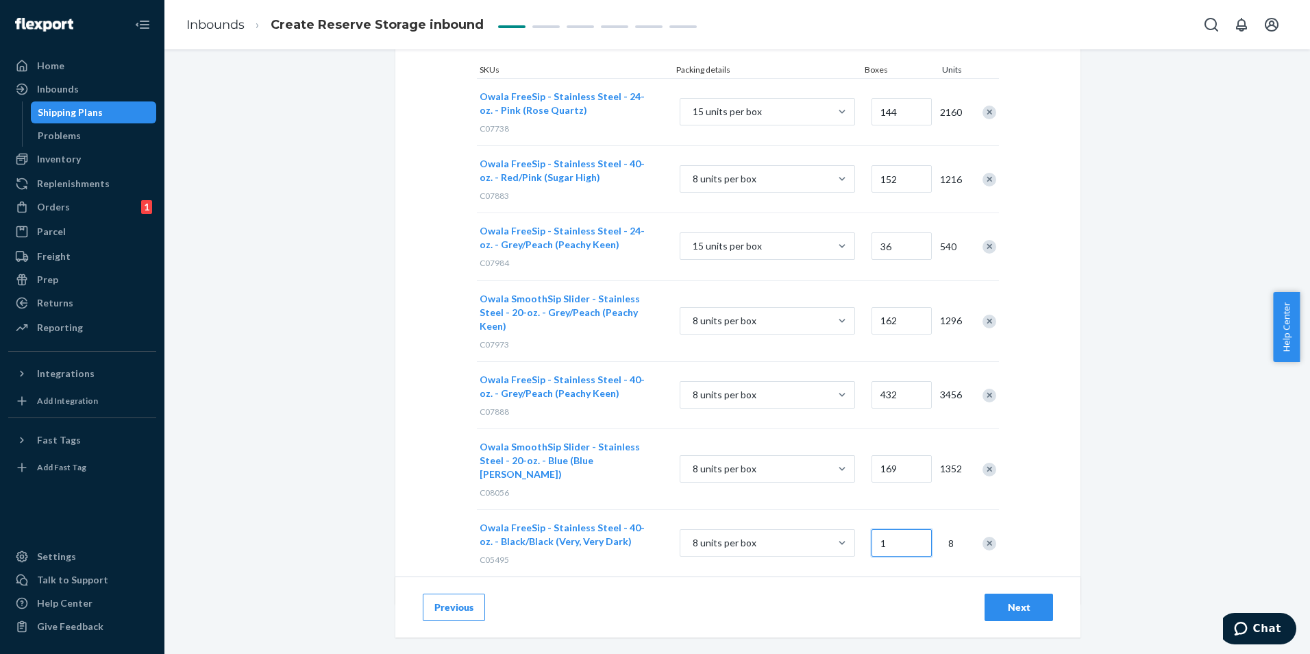
click at [900, 529] on input "1" at bounding box center [902, 542] width 60 height 27
type input "396"
click at [825, 544] on div "Owala FreeSip - Stainless Steel - 40-oz. - Black/Black (Very, Very Dark) C05495…" at bounding box center [738, 542] width 522 height 67
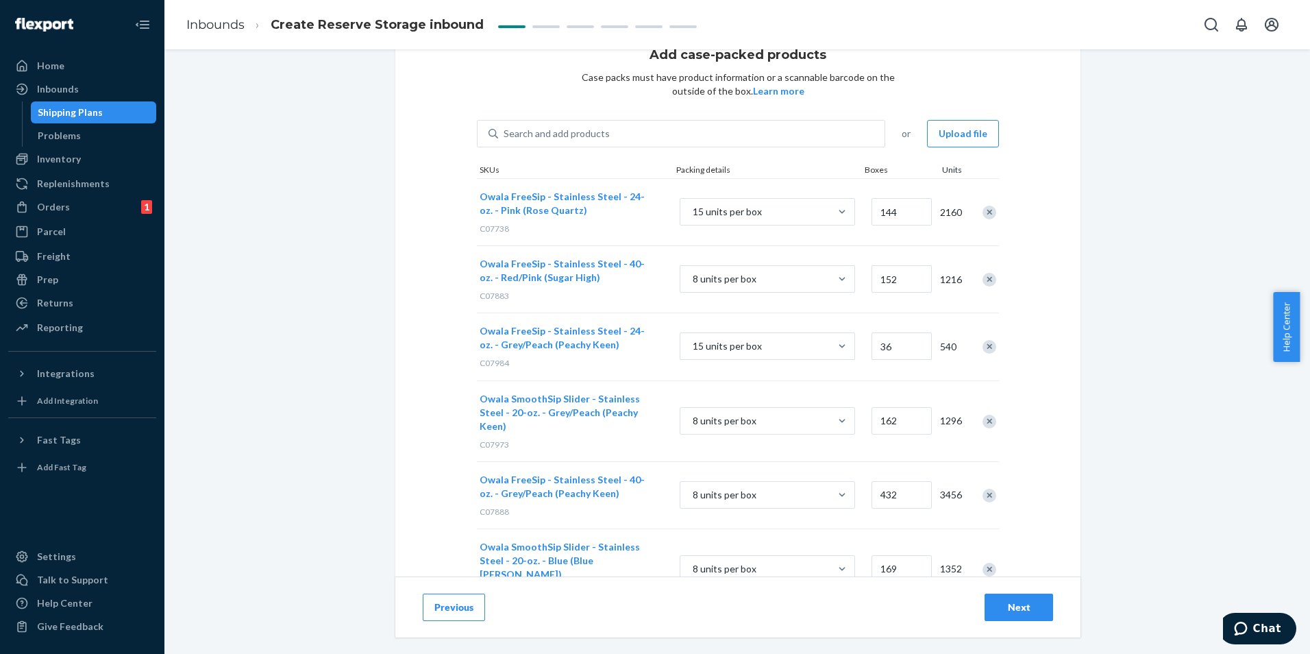
scroll to position [0, 0]
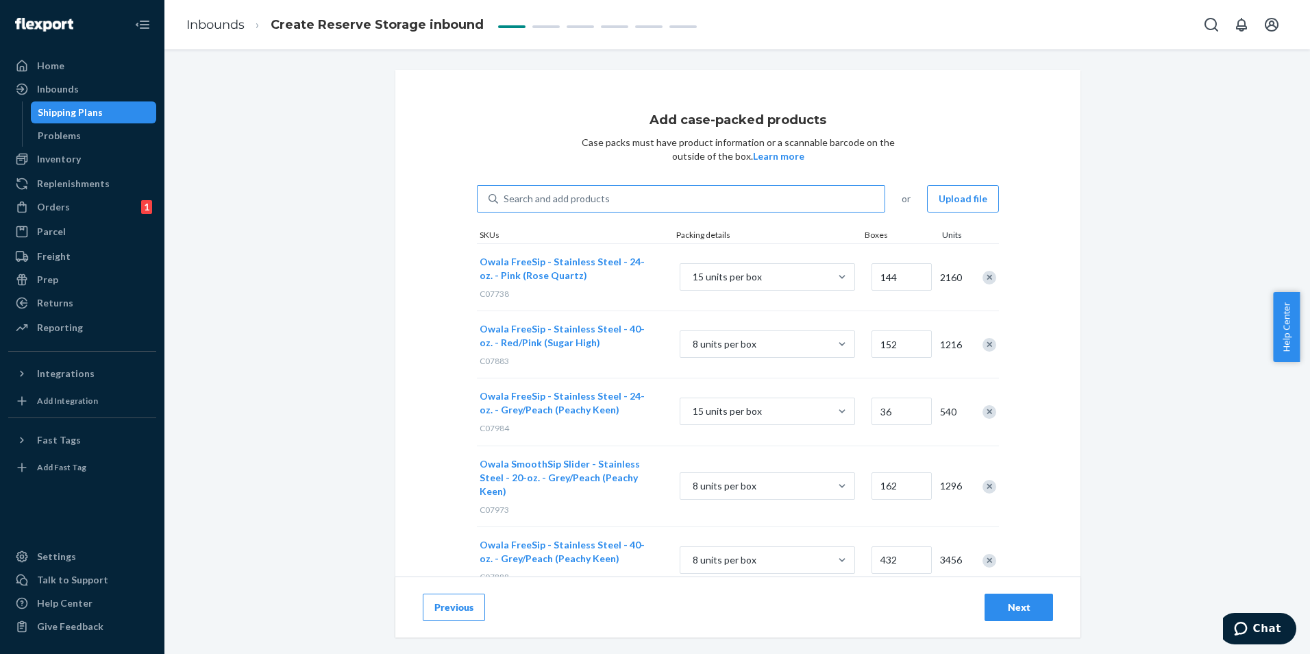
click at [597, 193] on div "Search and add products" at bounding box center [557, 199] width 106 height 14
click at [505, 193] on input "Search and add products" at bounding box center [504, 199] width 1 height 14
paste input "C03772R1"
type input "C03772R1"
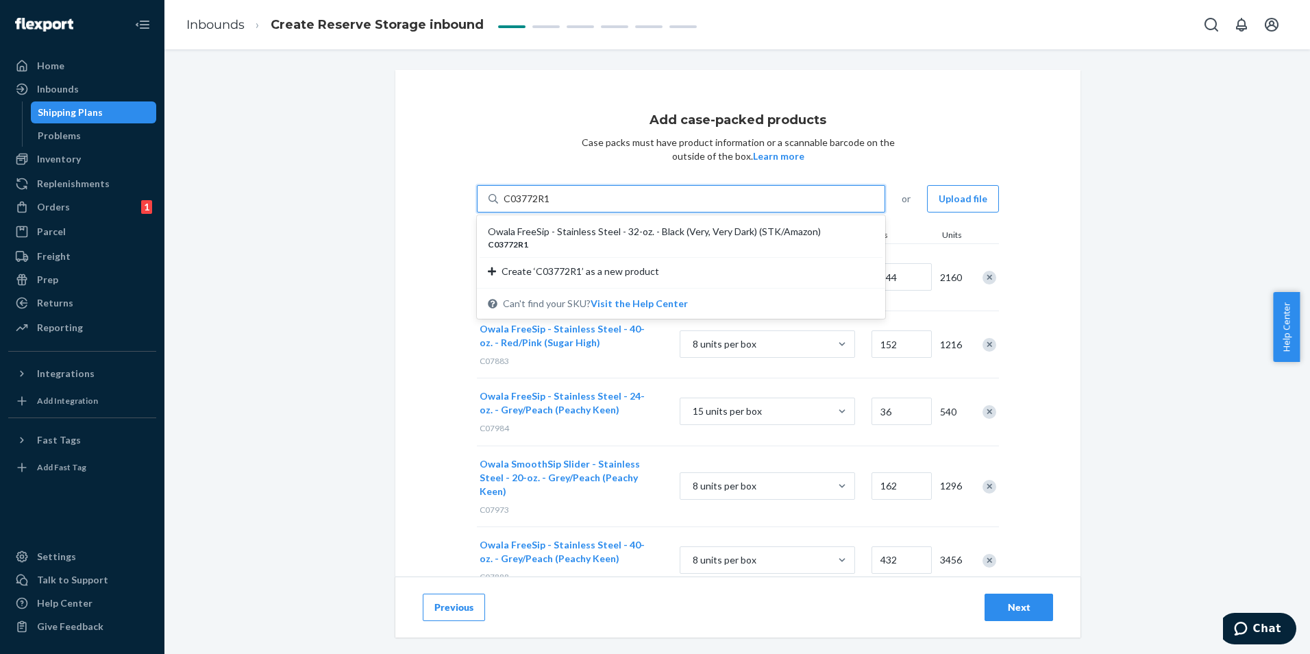
click at [659, 233] on div "Owala FreeSip - Stainless Steel - 32-oz. - Black (Very, Very Dark) (STK/Amazon)" at bounding box center [676, 232] width 376 height 14
click at [551, 206] on input "C03772R1" at bounding box center [527, 199] width 47 height 14
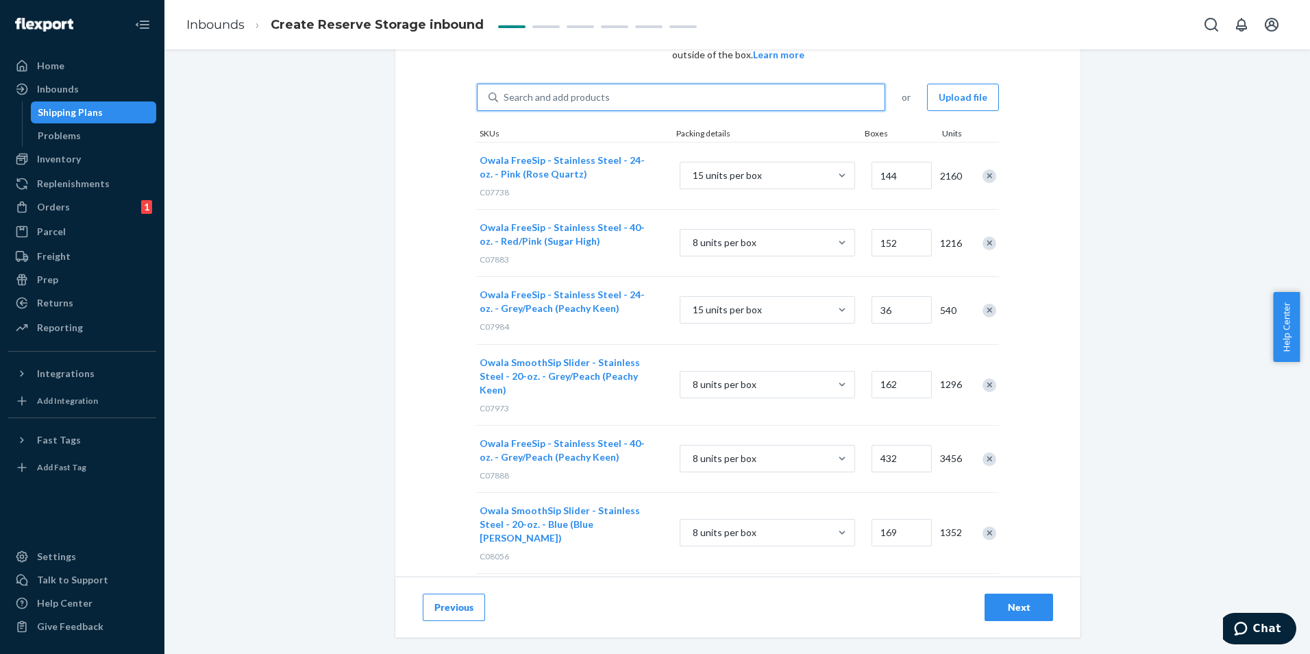
scroll to position [232, 0]
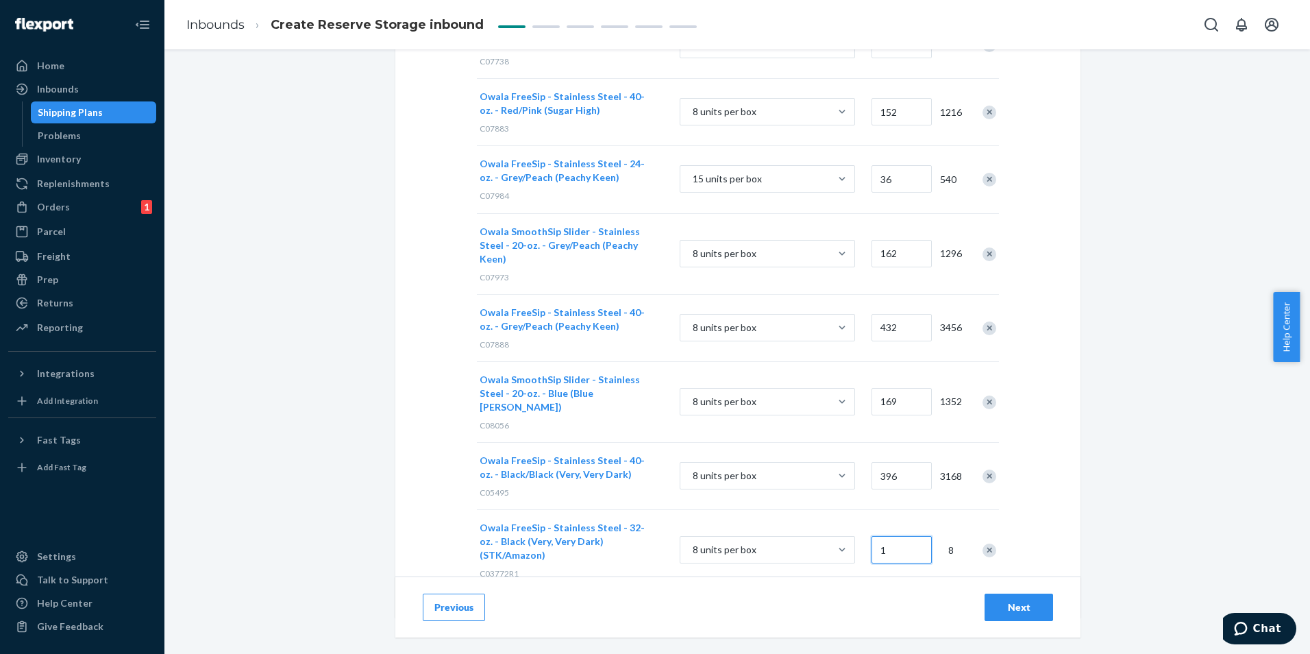
click at [887, 536] on input "1" at bounding box center [902, 549] width 60 height 27
type input "85"
click at [878, 544] on div "Owala FreeSip - Stainless Steel - 32-oz. - Black (Very, Very Dark) (STK/Amazon)…" at bounding box center [738, 549] width 522 height 81
click at [1014, 601] on div "Next" at bounding box center [1018, 607] width 45 height 14
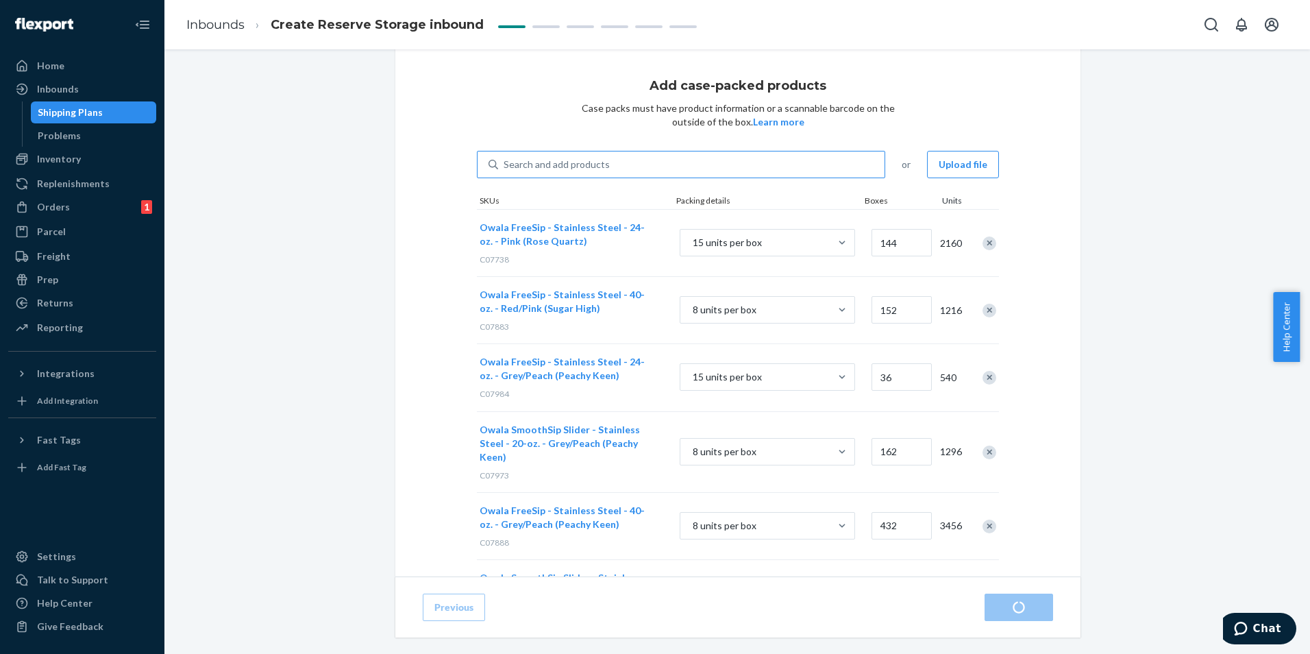
scroll to position [27, 0]
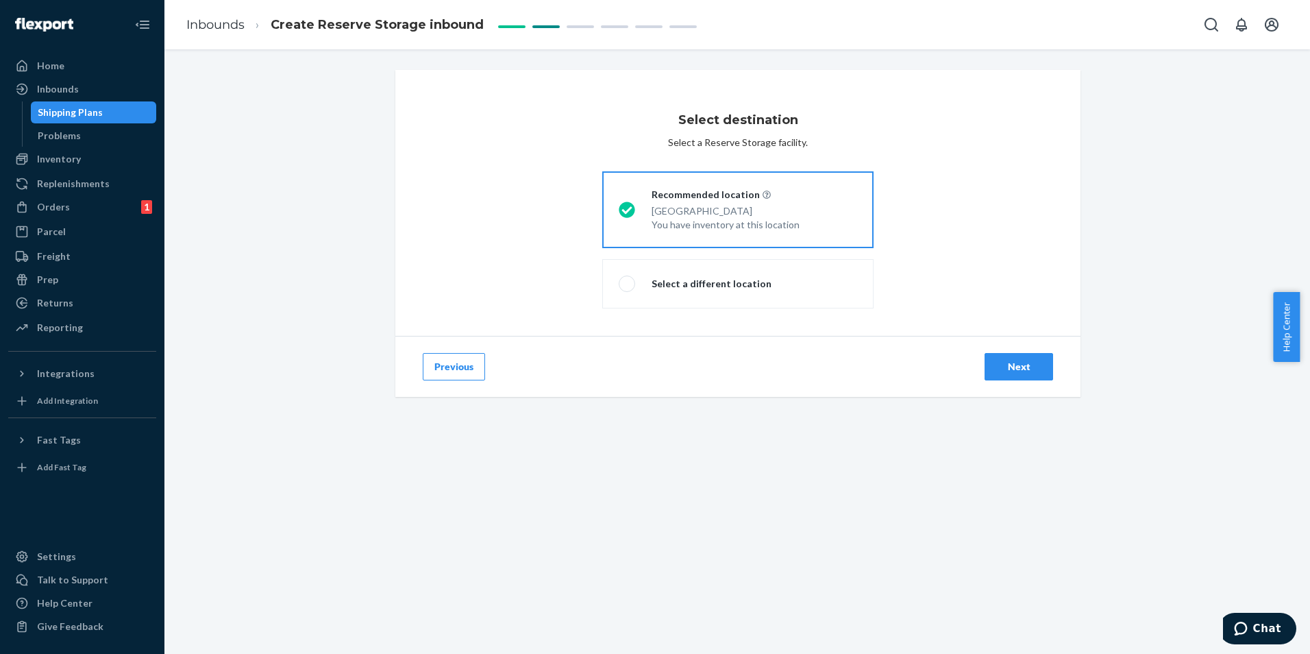
click at [1037, 360] on button "Next" at bounding box center [1019, 366] width 69 height 27
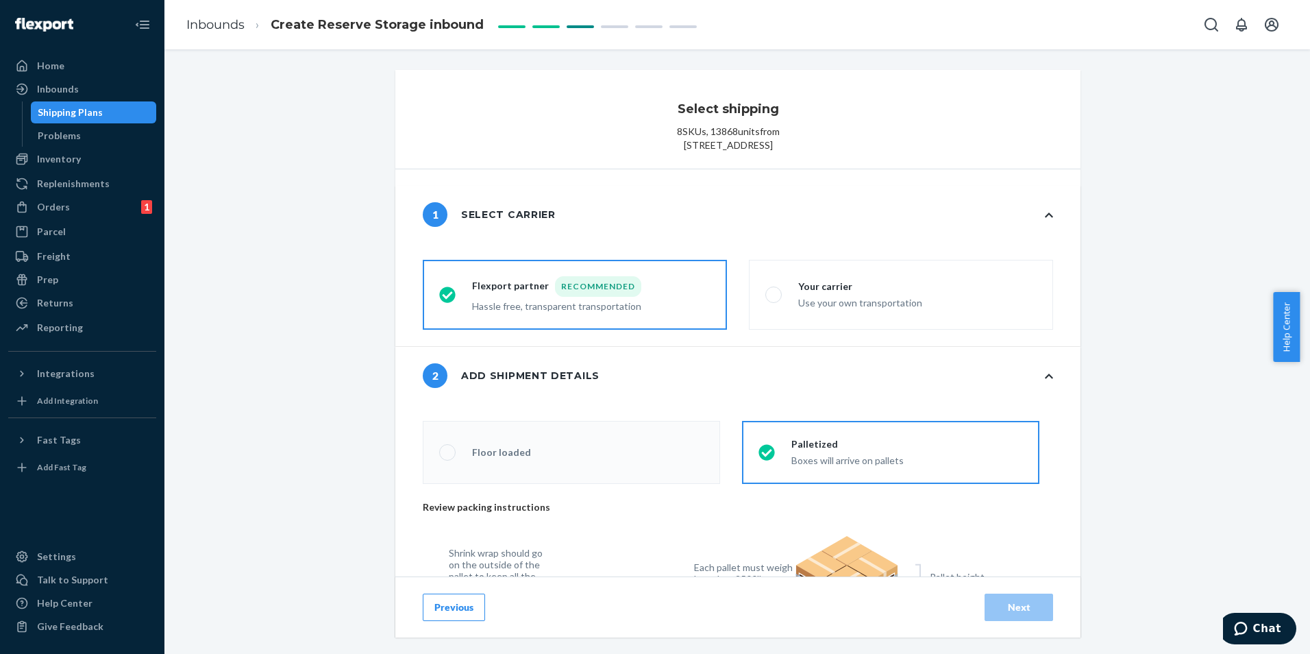
radio input "false"
type input "25"
radio input "false"
click at [927, 298] on label "Your carrier Use your own transportation" at bounding box center [901, 295] width 304 height 70
click at [774, 298] on input "Your carrier Use your own transportation" at bounding box center [769, 295] width 9 height 9
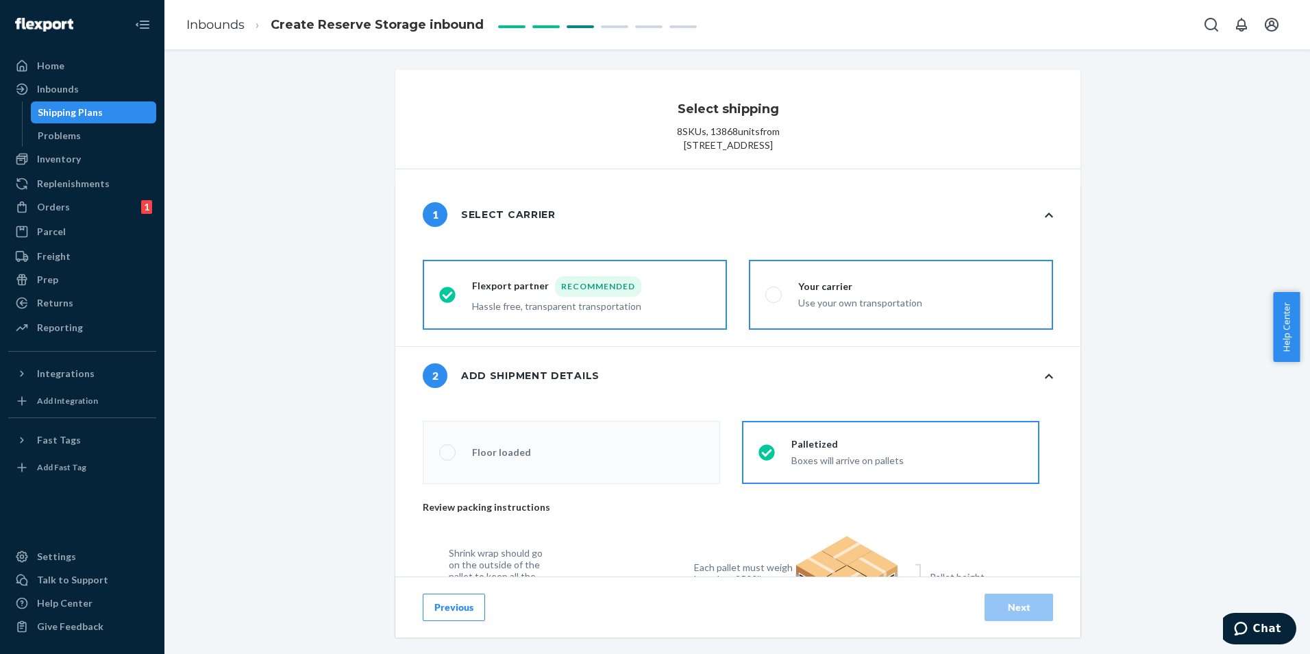
radio input "true"
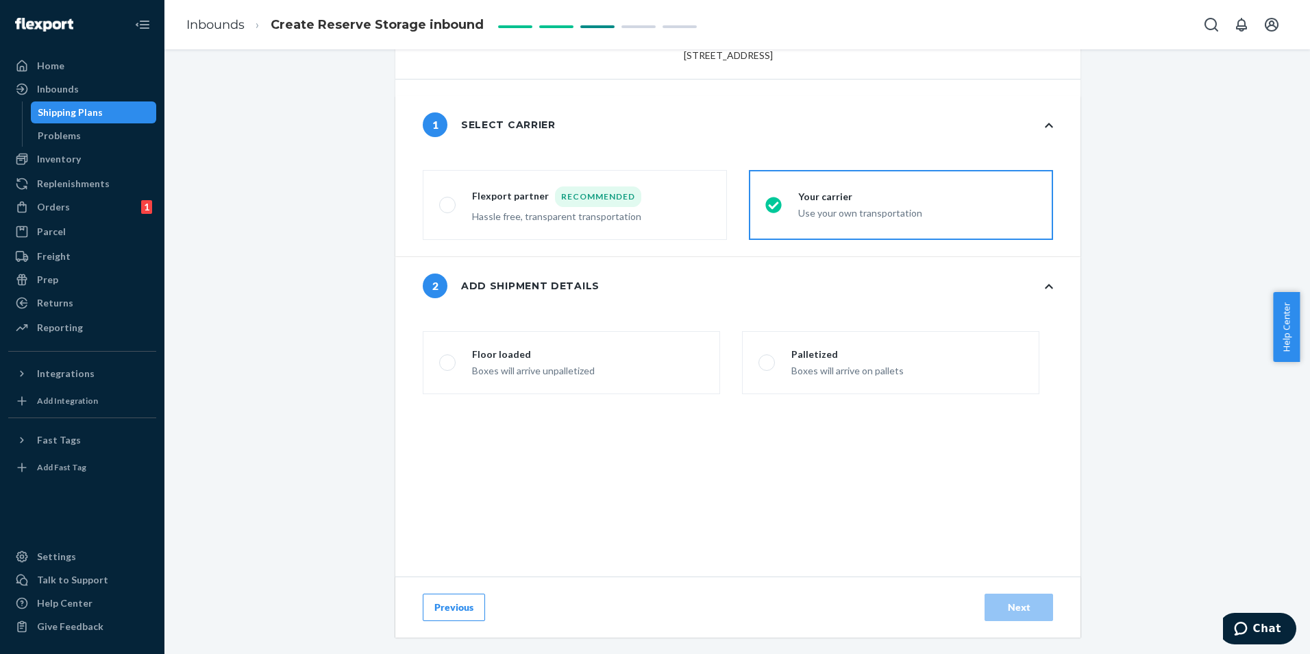
scroll to position [272, 0]
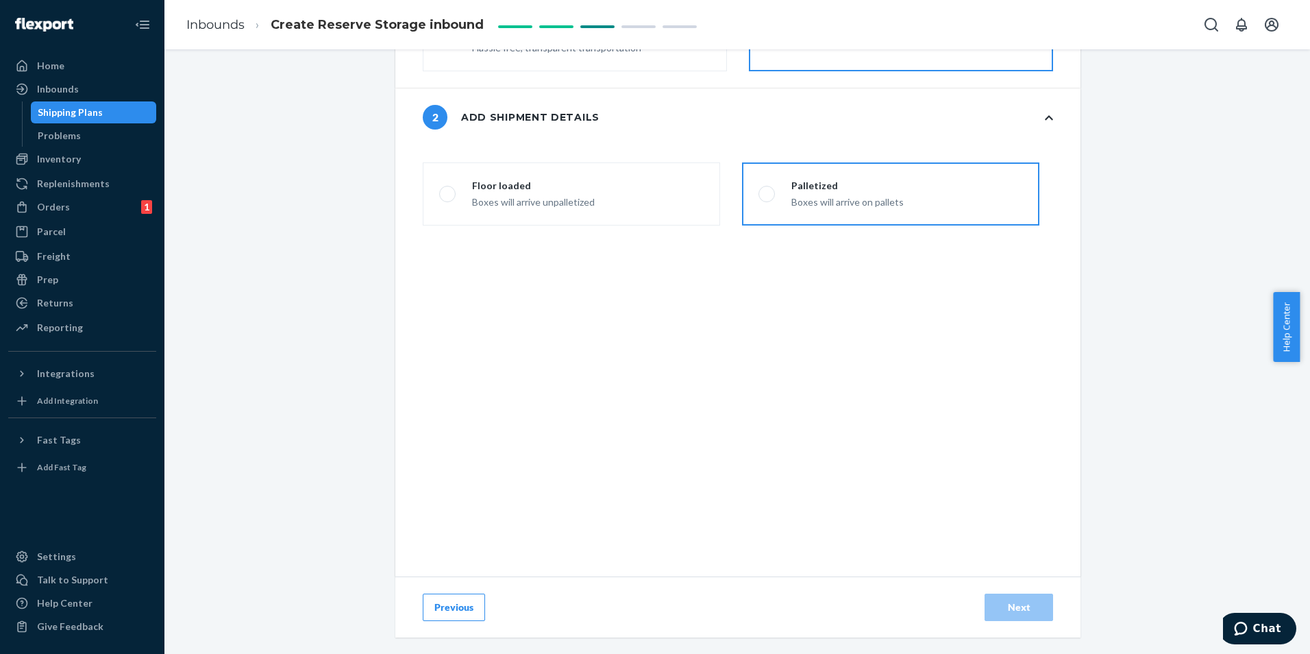
click at [813, 208] on div "Boxes will arrive on pallets" at bounding box center [848, 201] width 112 height 16
click at [768, 199] on input "Palletized Boxes will arrive on pallets" at bounding box center [763, 194] width 9 height 9
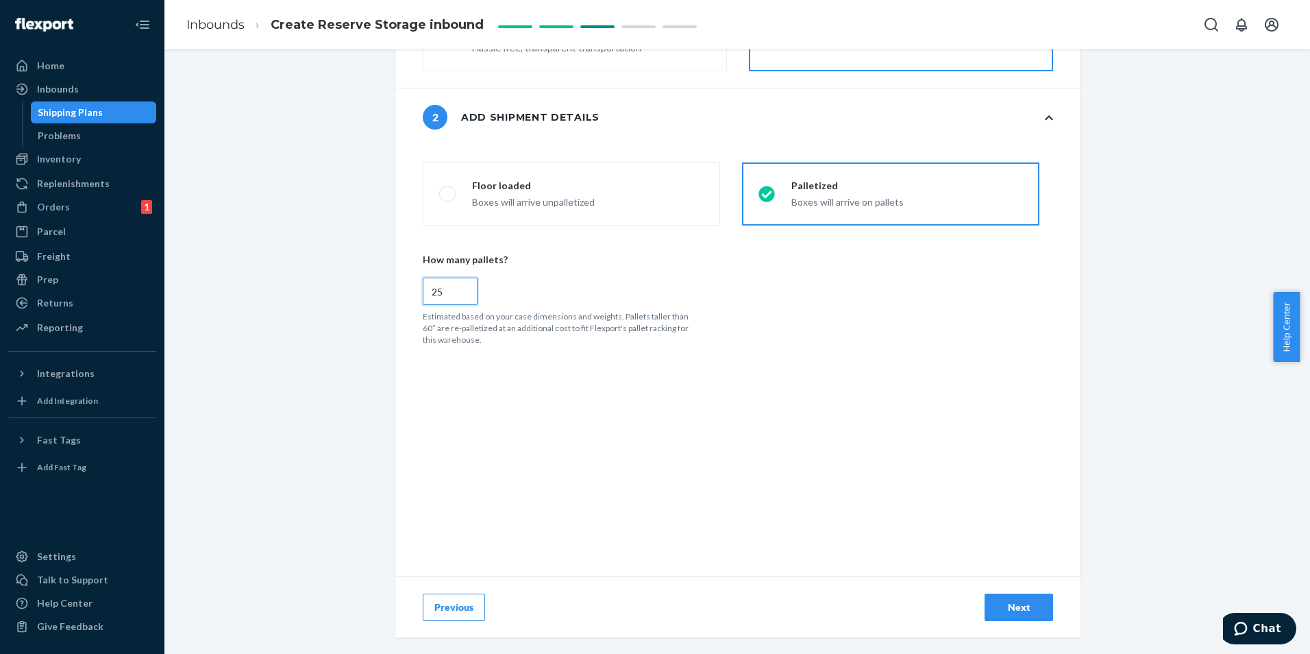
drag, startPoint x: 445, startPoint y: 296, endPoint x: 380, endPoint y: 295, distance: 64.4
click at [385, 295] on div "Select shipping 8 SKUs , 13868 units from 250 S [GEOGRAPHIC_DATA] 1 Select carr…" at bounding box center [737, 233] width 704 height 842
radio input "true"
type input "3"
radio input "false"
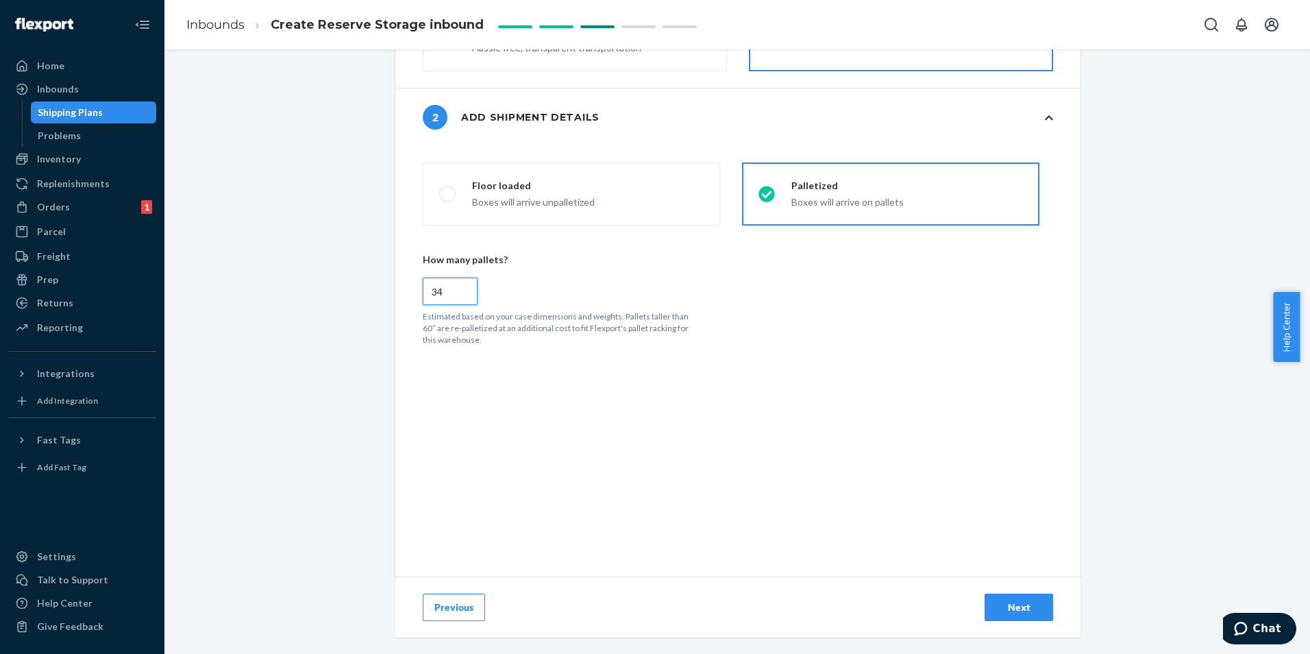
type input "34"
click at [1017, 603] on div "Next" at bounding box center [1018, 607] width 45 height 14
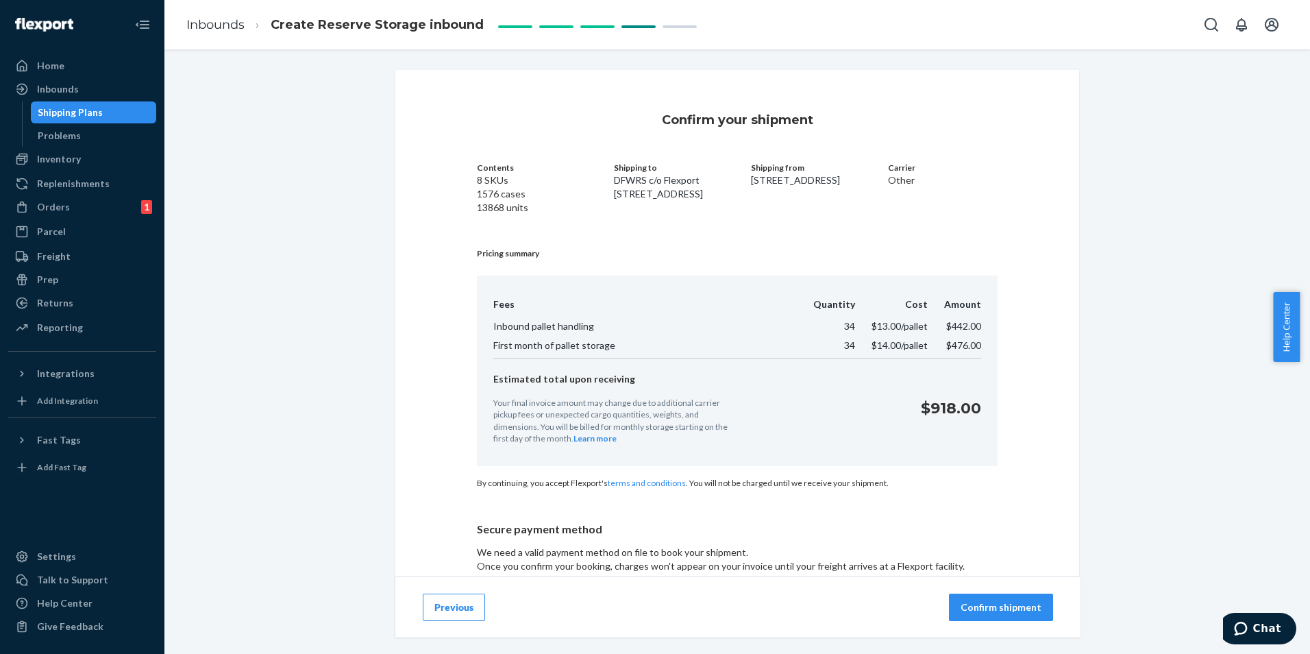
click at [966, 609] on p "Confirm shipment" at bounding box center [1001, 607] width 81 height 14
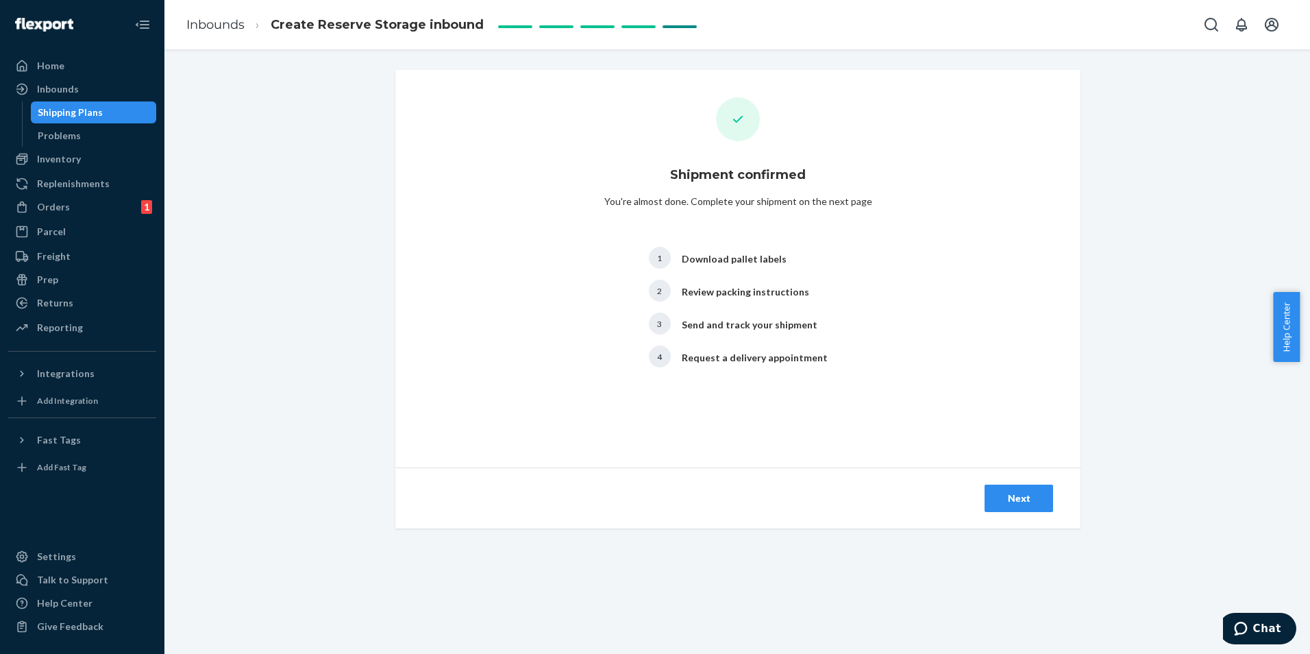
click at [1011, 496] on div "Next" at bounding box center [1018, 498] width 45 height 14
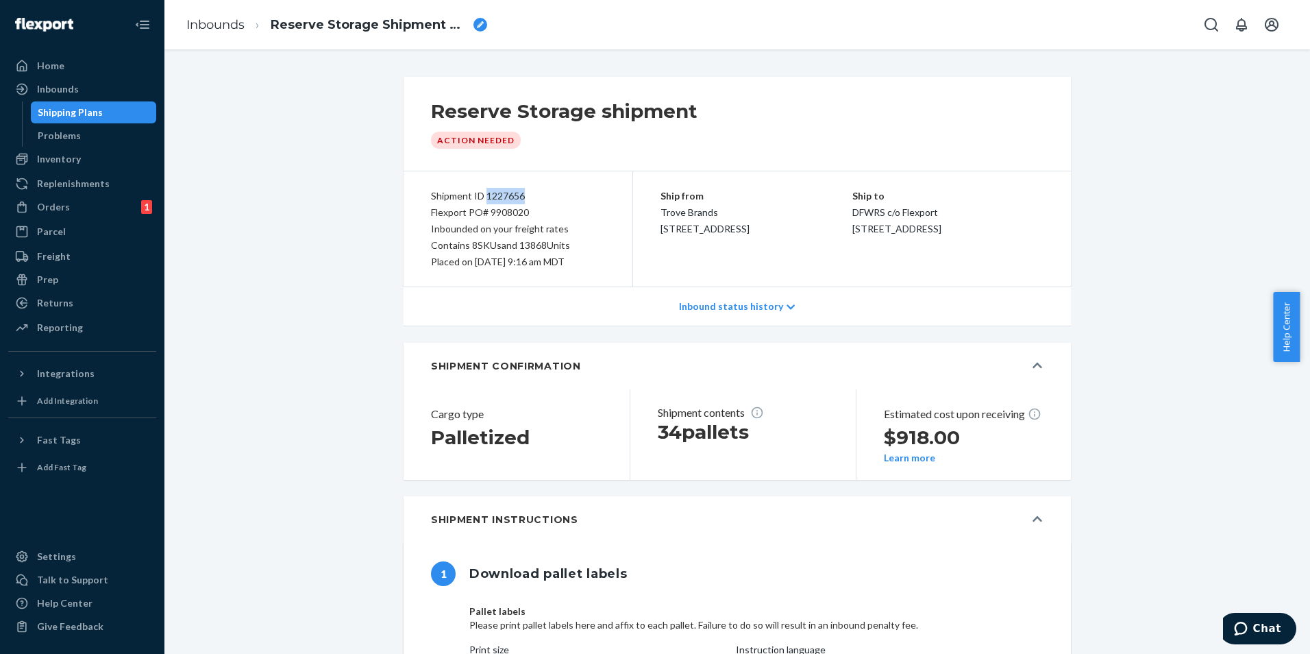
drag, startPoint x: 519, startPoint y: 197, endPoint x: 479, endPoint y: 198, distance: 39.8
click at [479, 198] on div "Shipment ID 1227656" at bounding box center [518, 196] width 174 height 16
copy div "1227656"
drag, startPoint x: 528, startPoint y: 212, endPoint x: 487, endPoint y: 215, distance: 41.2
click at [487, 215] on div "Flexport PO# 9908020" at bounding box center [518, 212] width 174 height 16
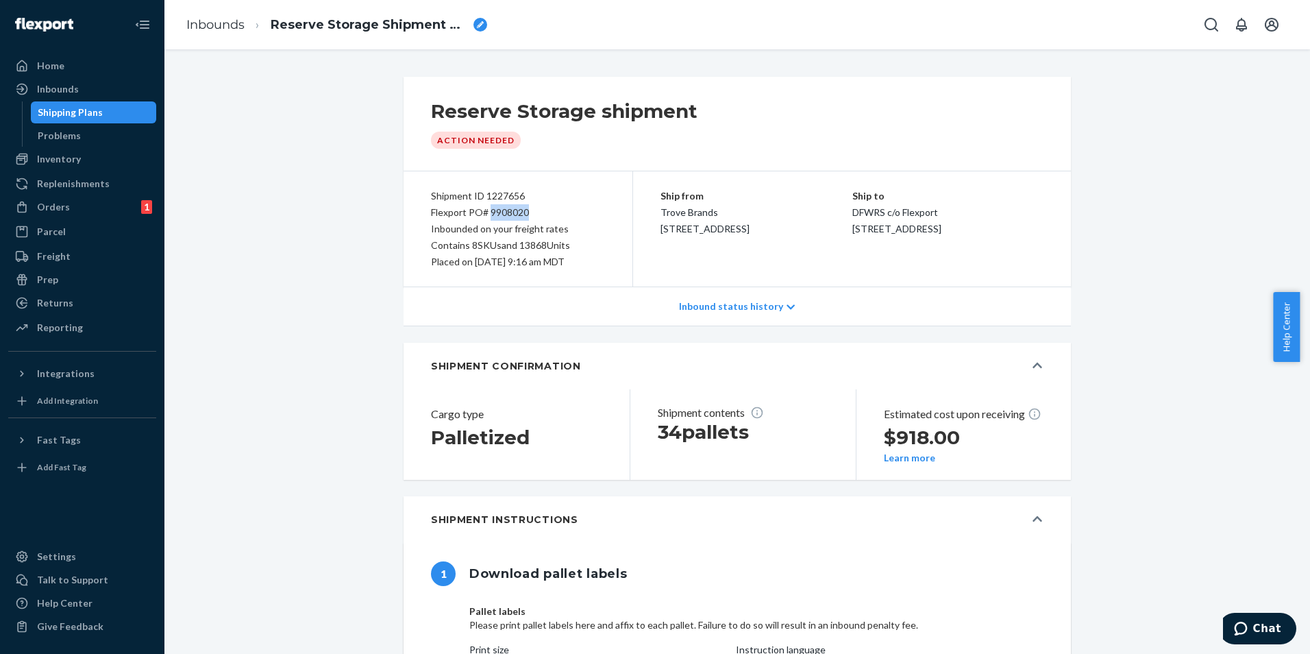
copy div "9908020"
